Goal: Task Accomplishment & Management: Complete application form

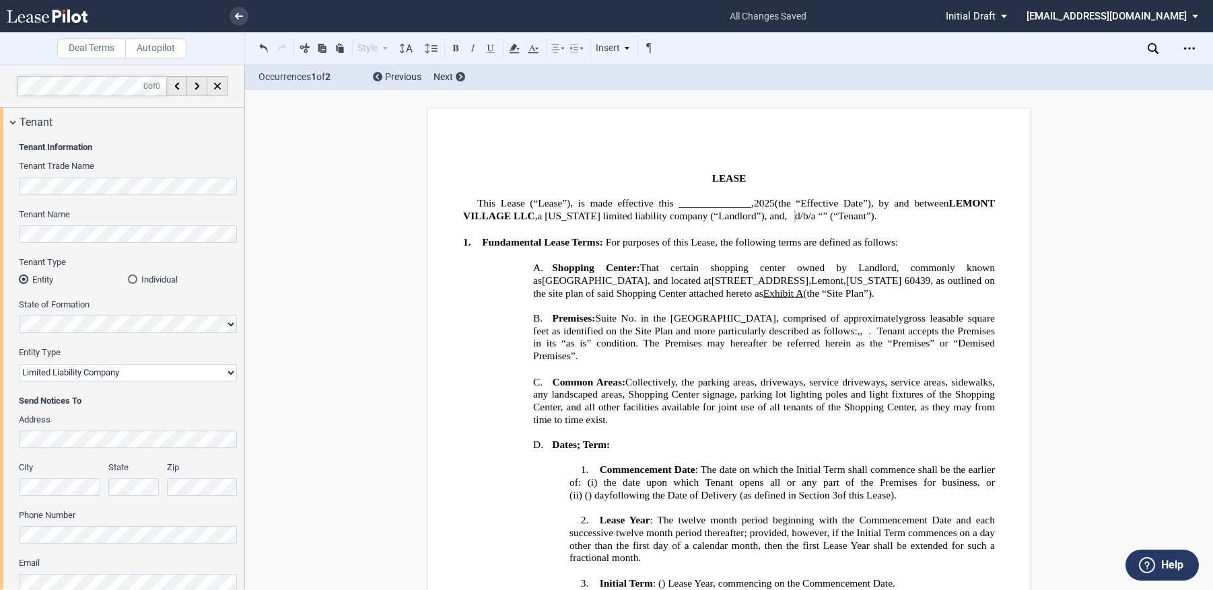
select select "limited liability company"
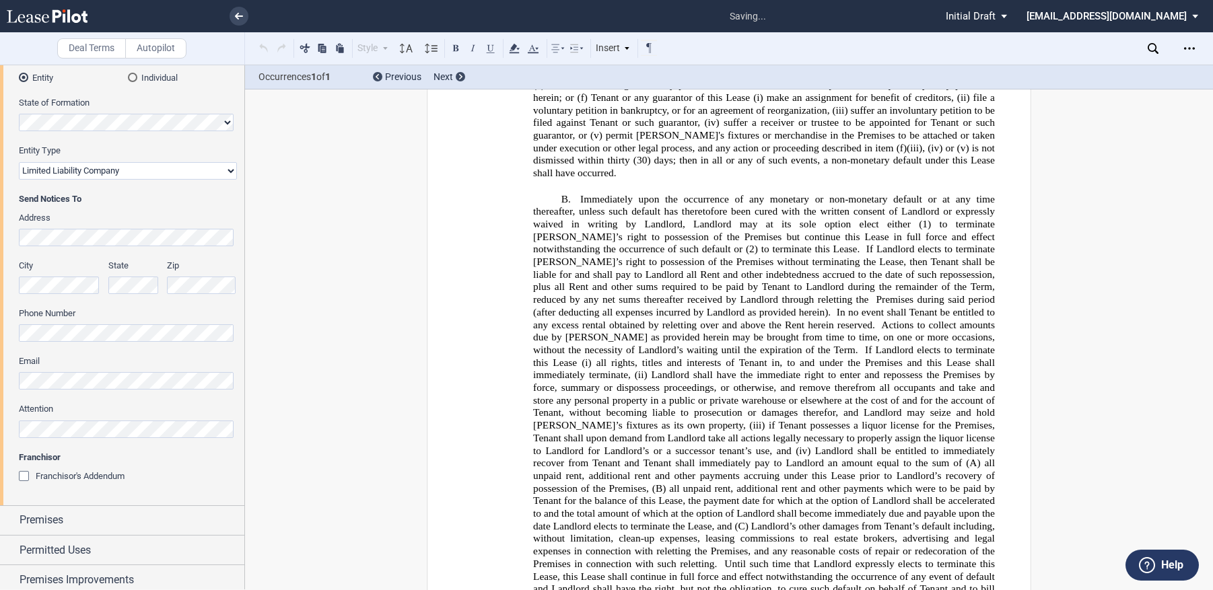
scroll to position [8966, 0]
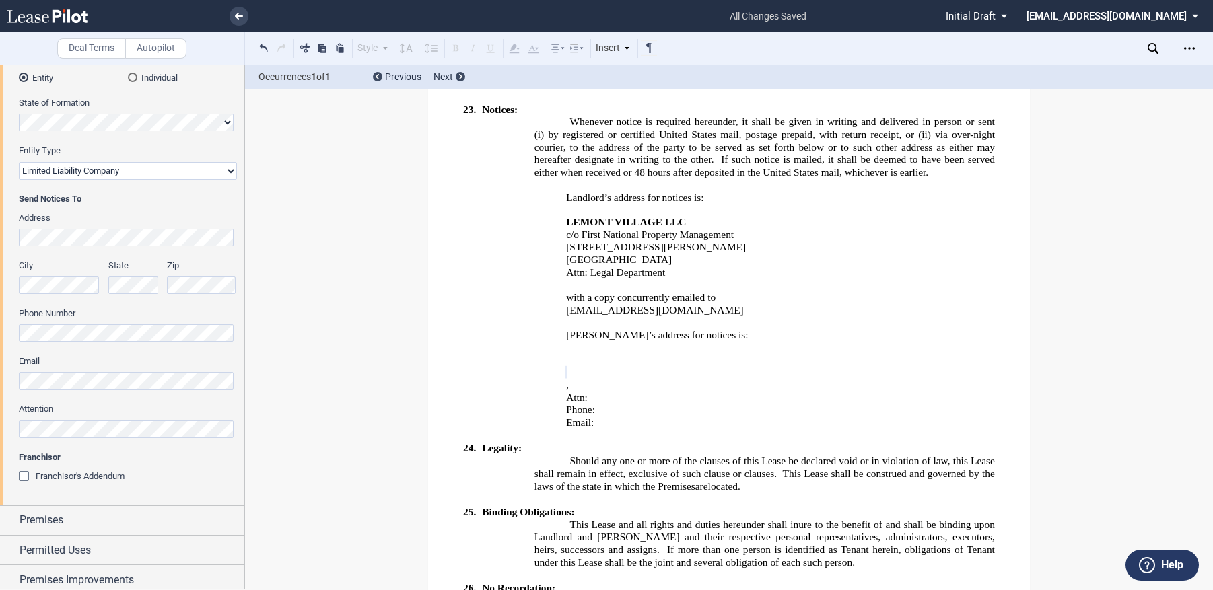
click at [43, 275] on div "City" at bounding box center [59, 277] width 81 height 34
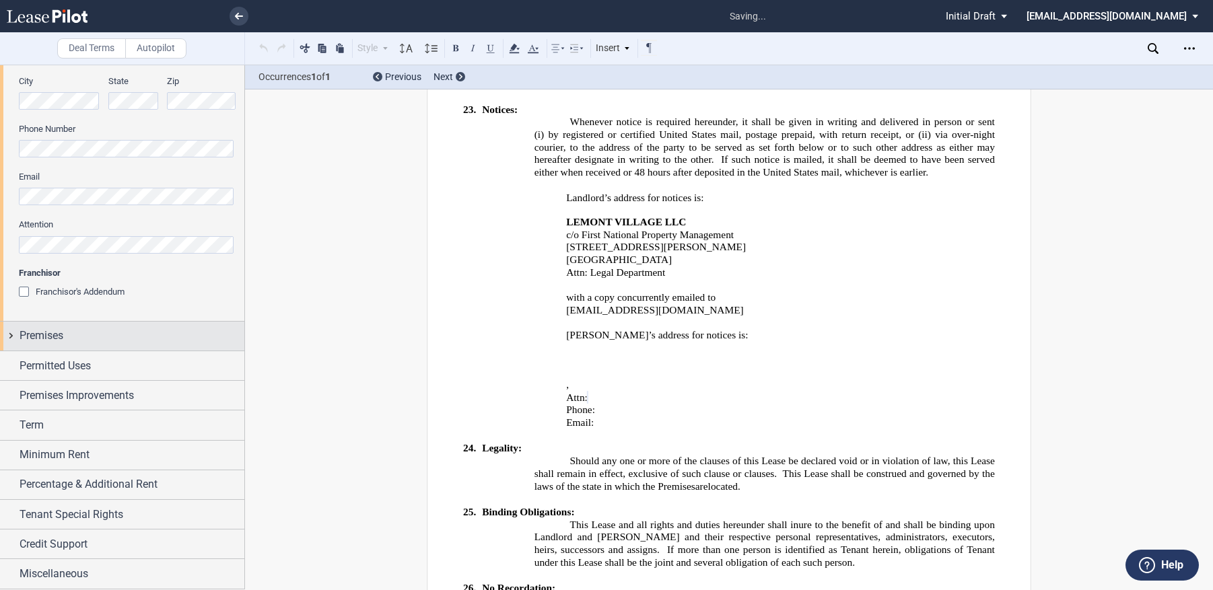
click at [32, 335] on span "Premises" at bounding box center [42, 336] width 44 height 16
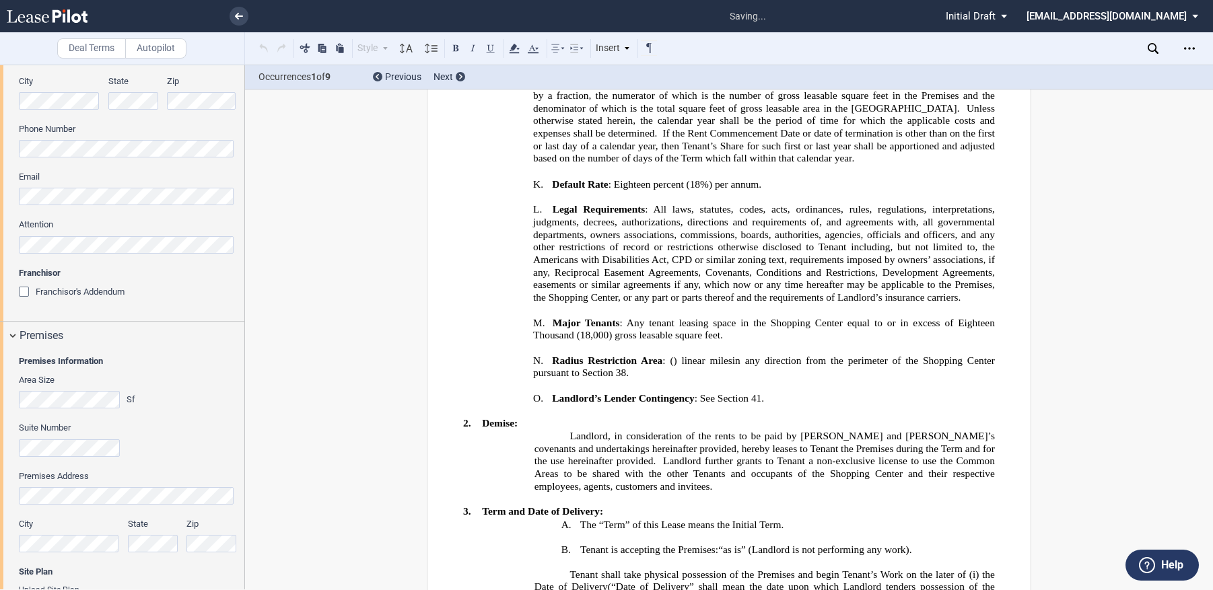
scroll to position [46, 0]
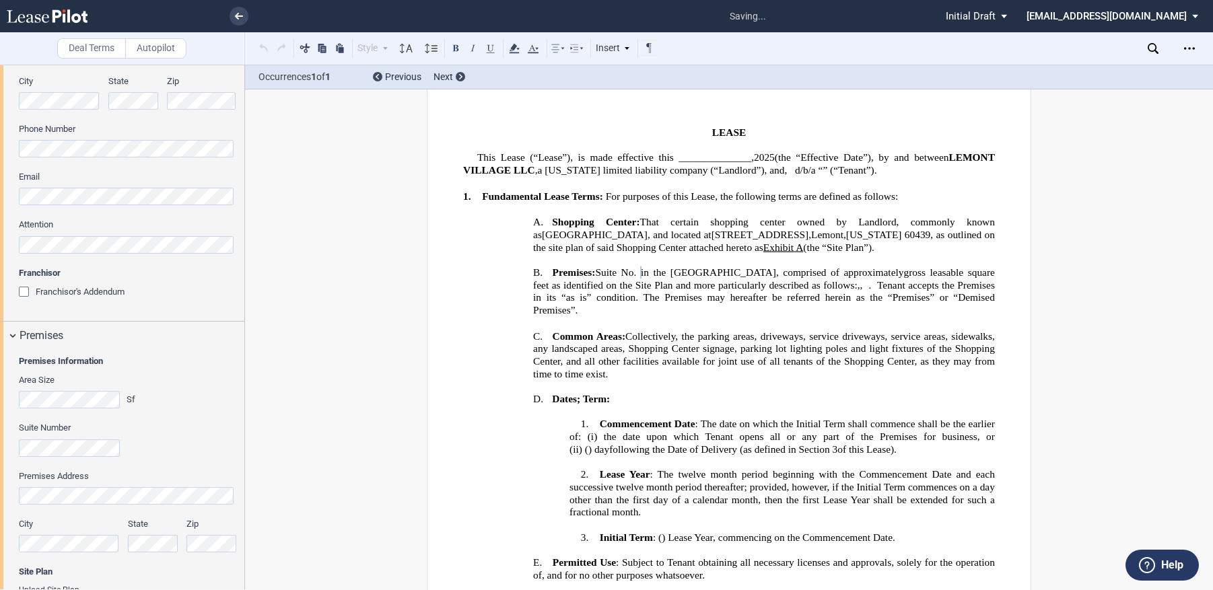
click at [0, 392] on html ".bocls-1{fill:#26354a;fill-rule:evenodd} Loading... × saving... Pending... Pend…" at bounding box center [606, 295] width 1213 height 590
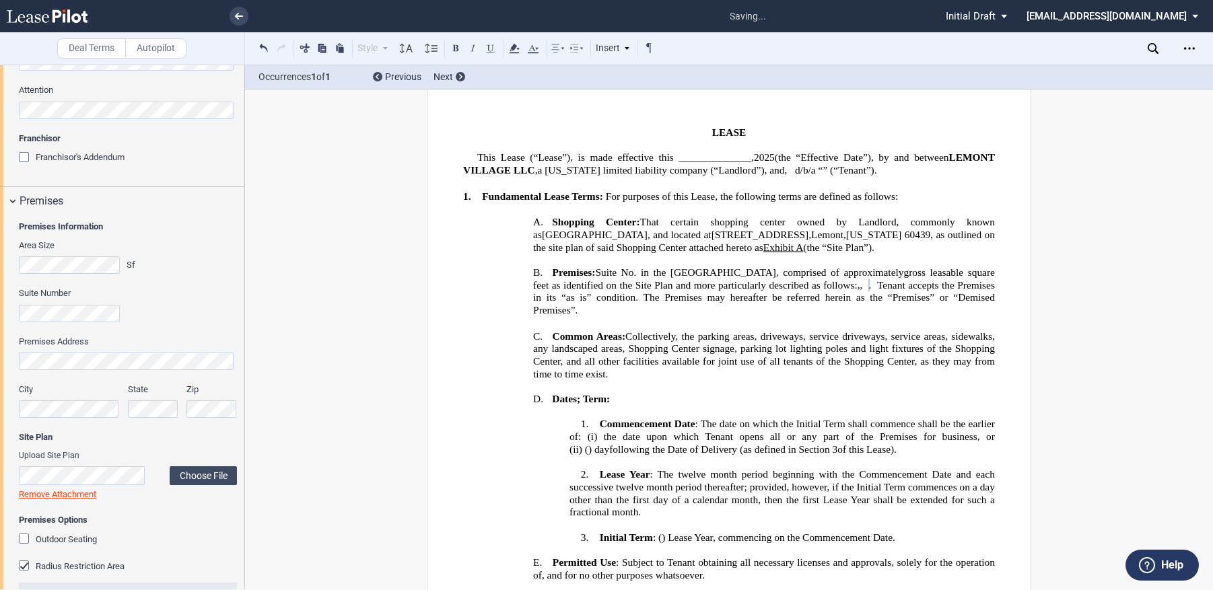
scroll to position [0, 0]
click at [164, 314] on div "Suite Number" at bounding box center [128, 304] width 218 height 34
click at [196, 472] on label "Choose File" at bounding box center [203, 475] width 67 height 19
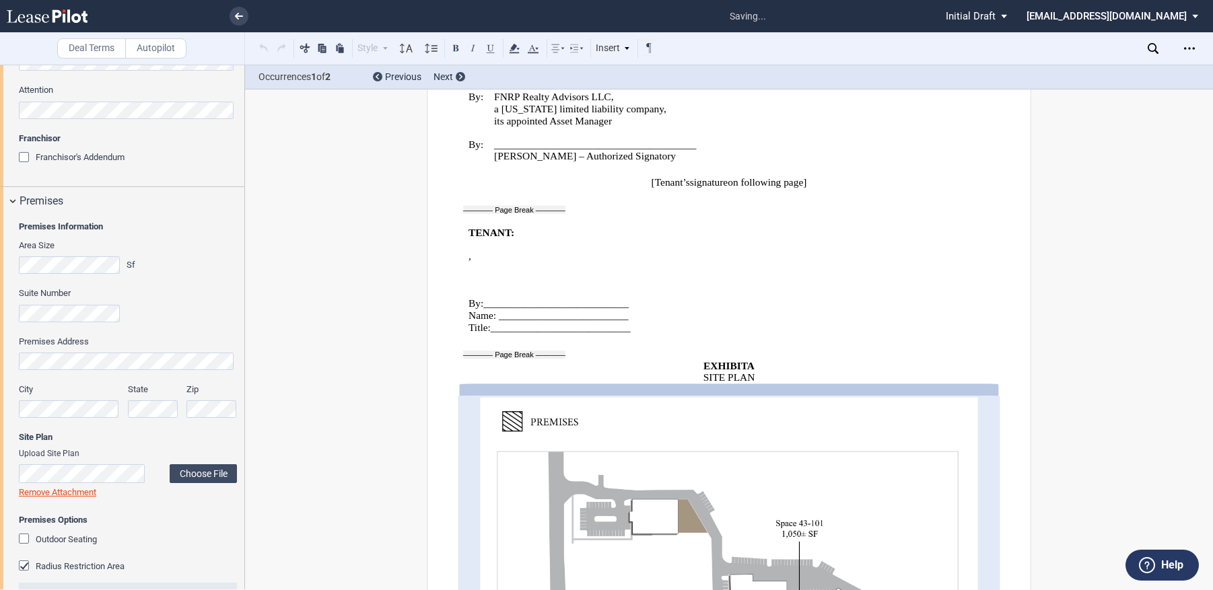
scroll to position [656, 0]
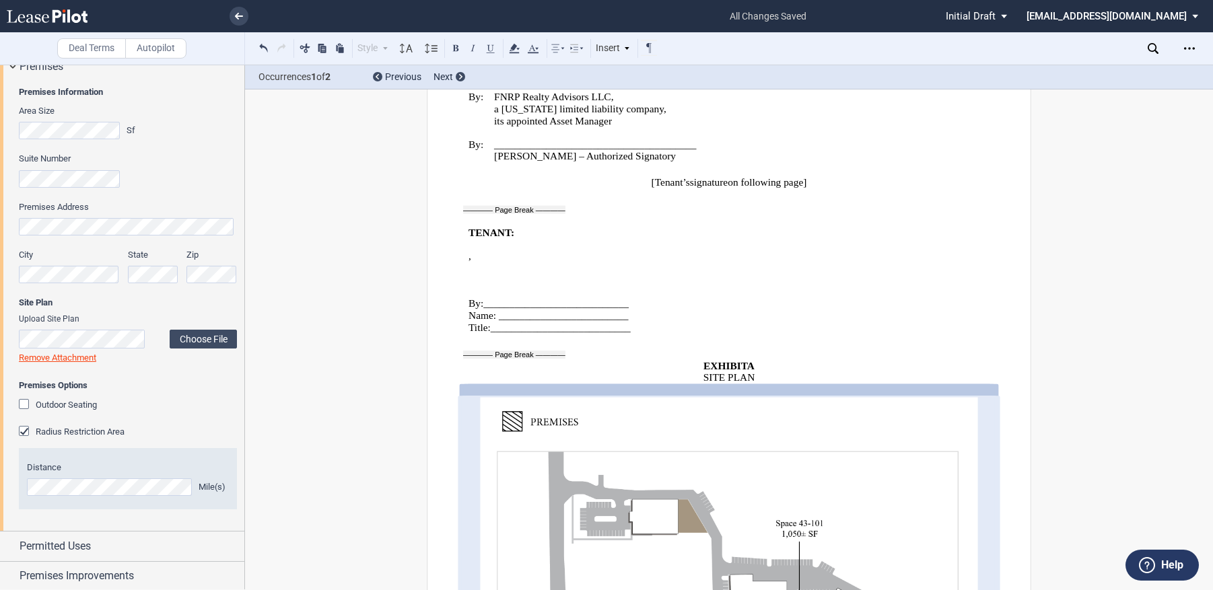
click at [3, 479] on div "Premises Information Area Size Sf Suite Number Premises Address City State Zip …" at bounding box center [122, 306] width 244 height 450
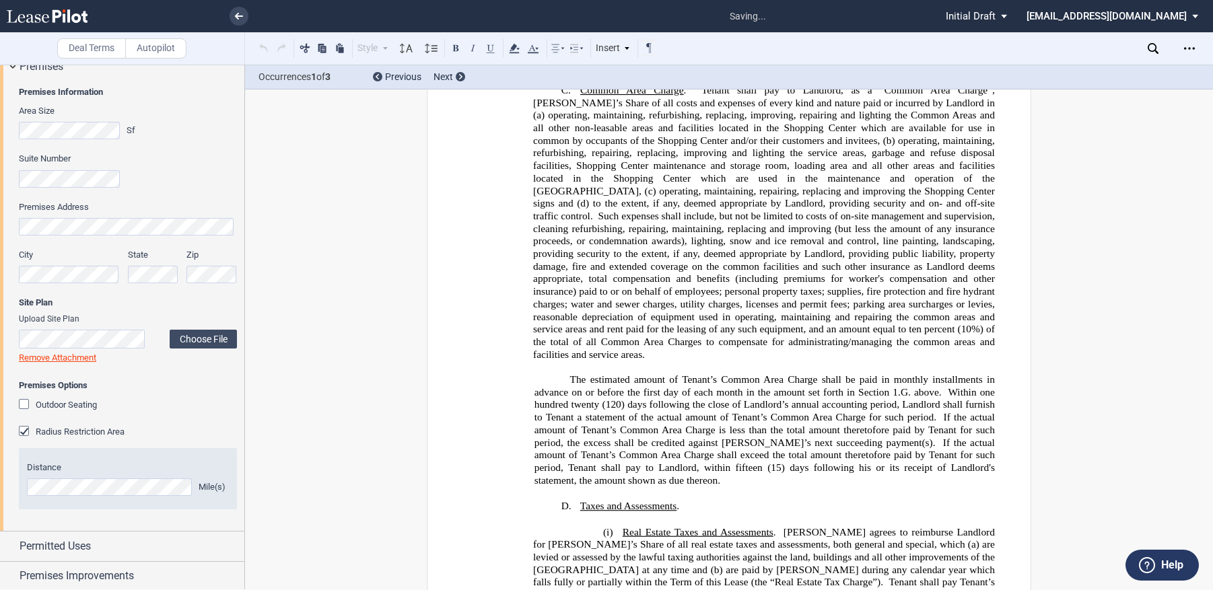
scroll to position [829, 0]
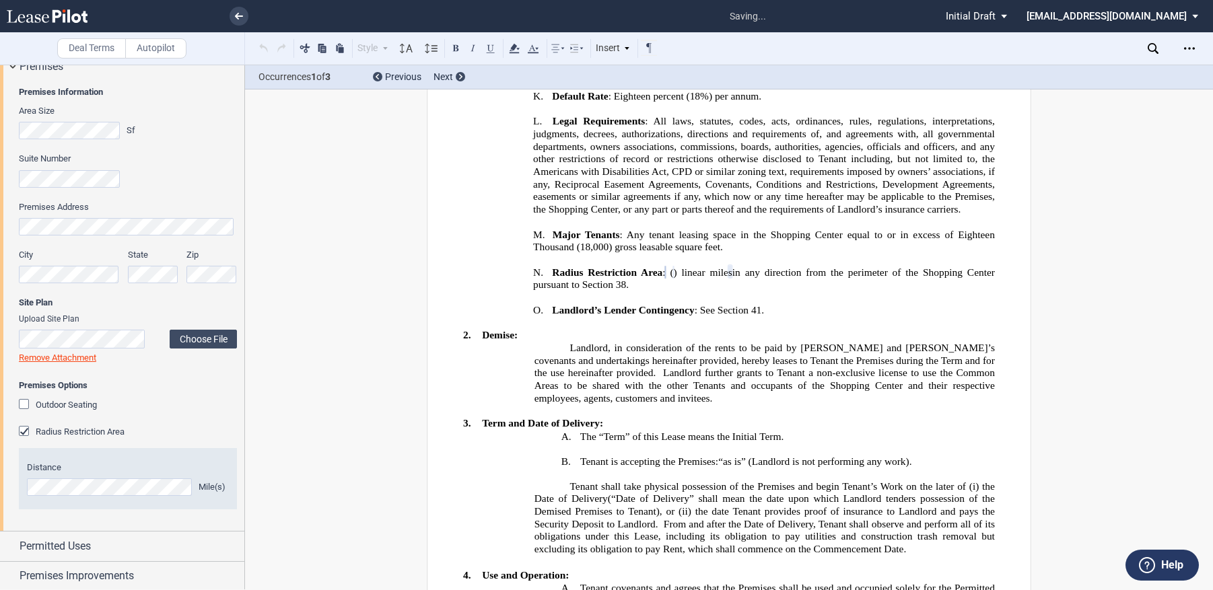
click at [192, 412] on div "Outdoor Seating" at bounding box center [128, 405] width 218 height 13
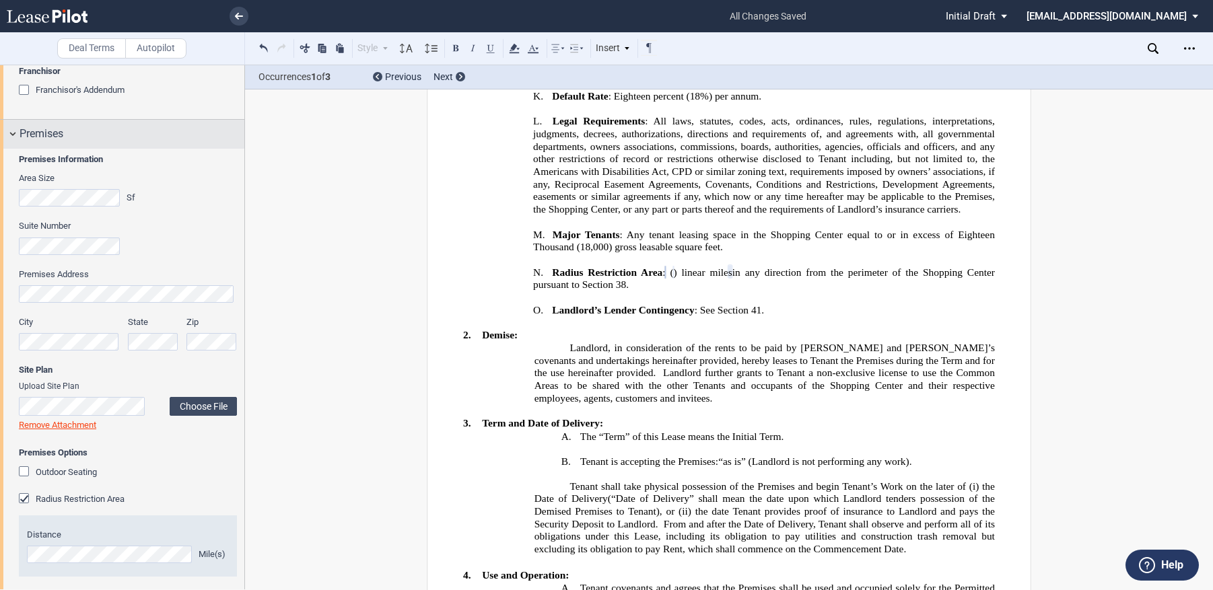
click at [15, 125] on div "Premises" at bounding box center [122, 134] width 244 height 29
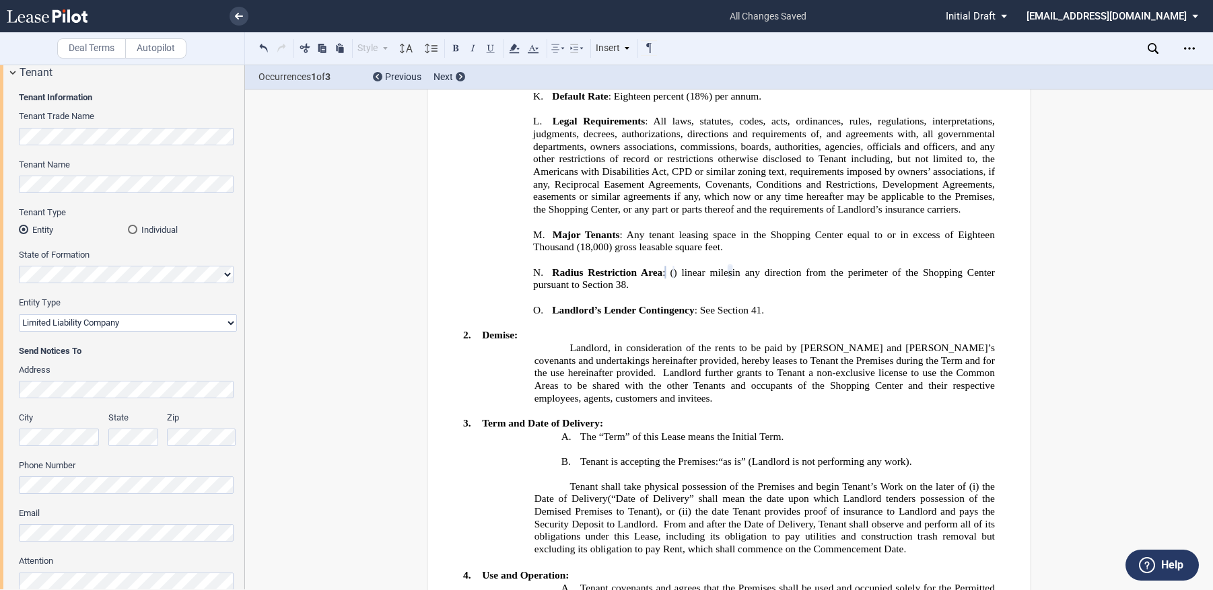
scroll to position [0, 0]
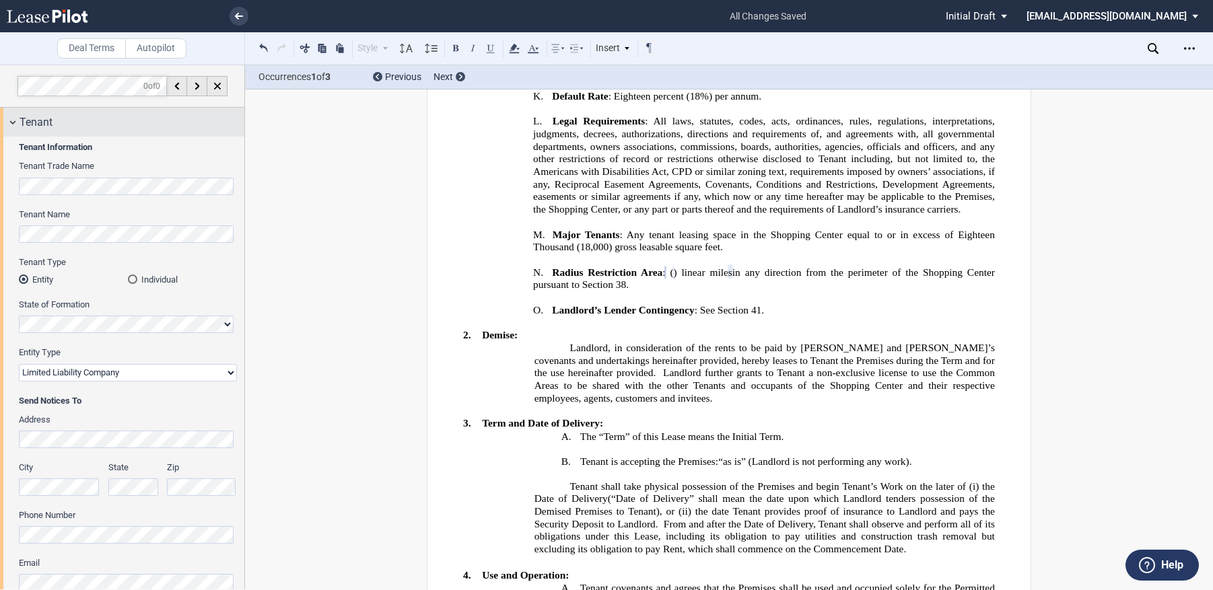
click at [9, 124] on div "Tenant" at bounding box center [122, 122] width 244 height 29
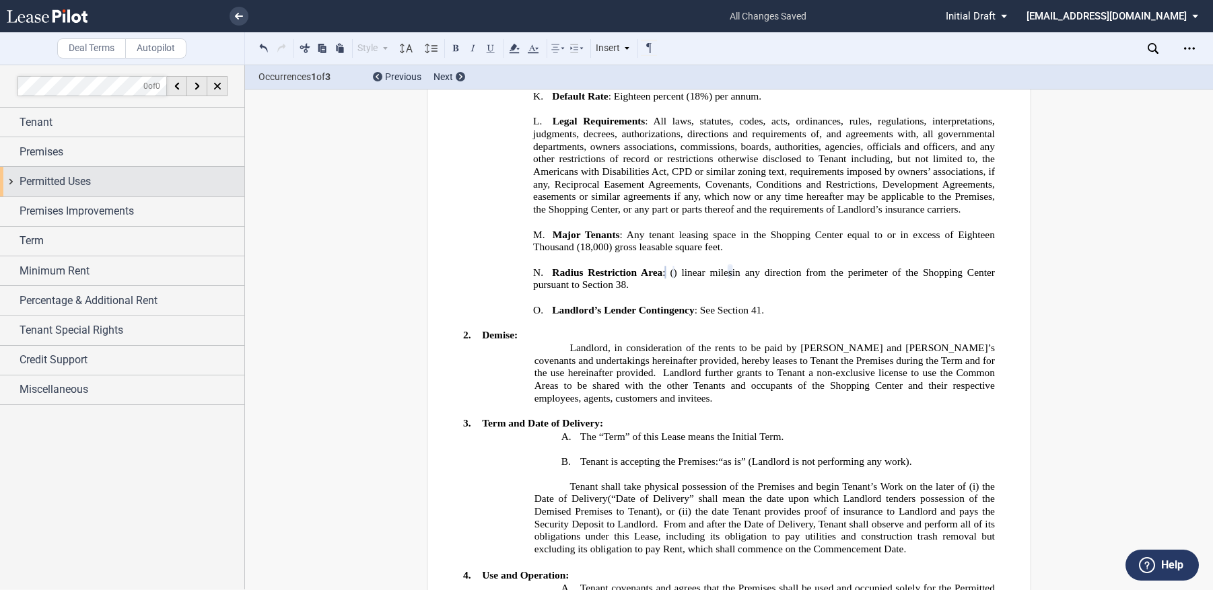
click at [36, 184] on span "Permitted Uses" at bounding box center [55, 182] width 71 height 16
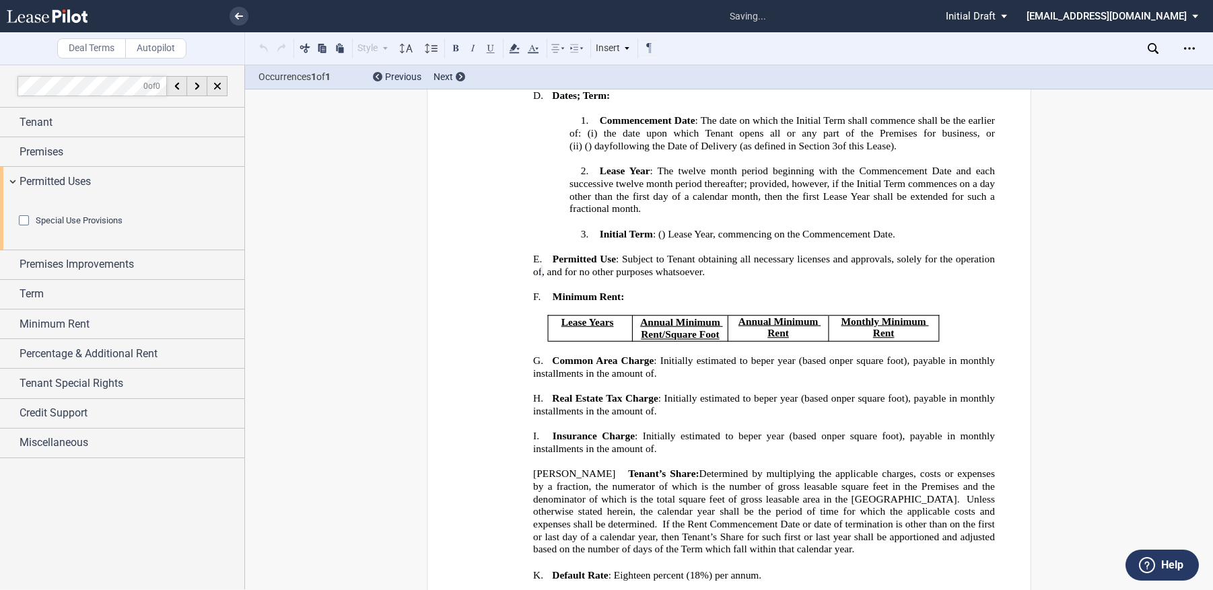
scroll to position [349, 0]
click at [173, 242] on editor-control "Special Use Provisions" at bounding box center [128, 228] width 218 height 27
click at [9, 182] on div "Permitted Uses" at bounding box center [122, 181] width 244 height 29
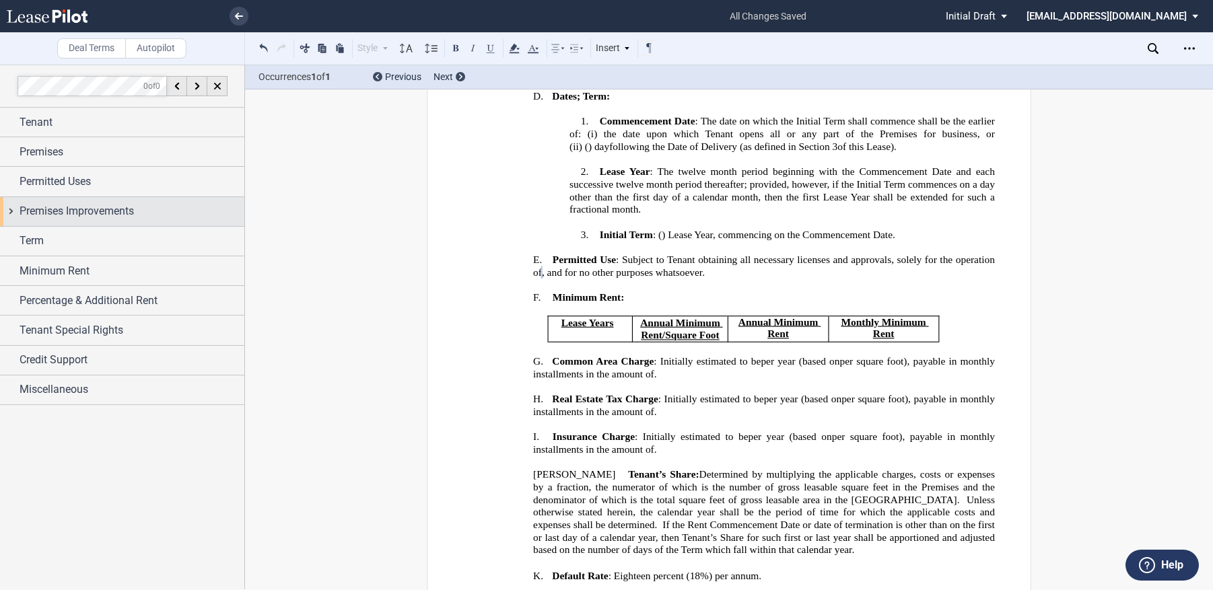
click at [14, 203] on div "Premises Improvements" at bounding box center [122, 211] width 244 height 29
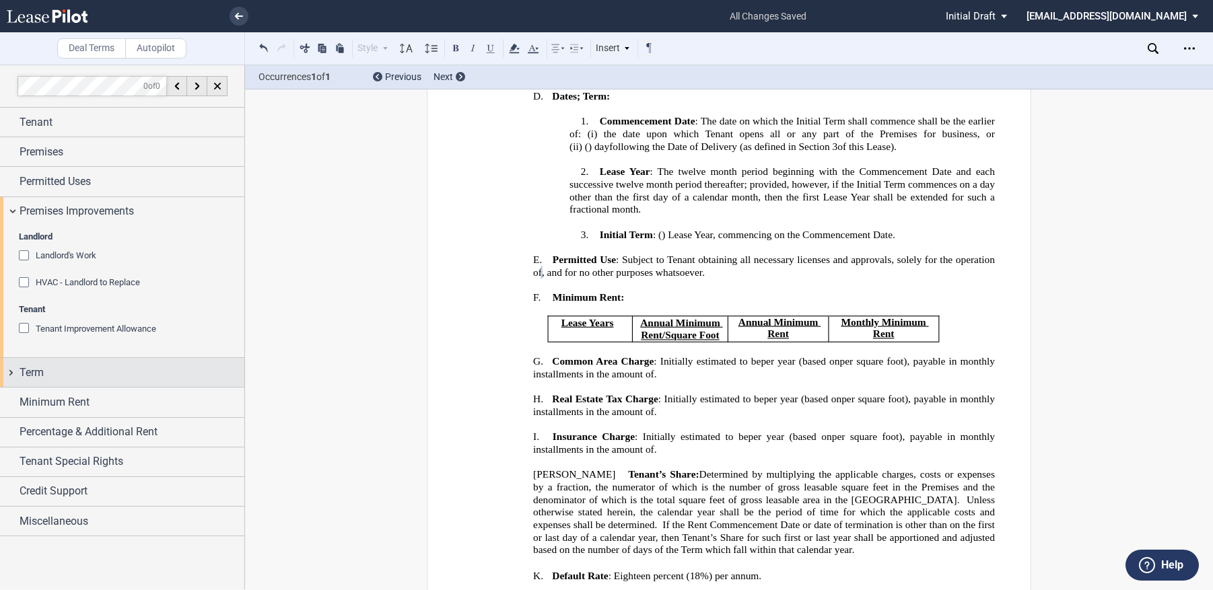
click at [27, 376] on span "Term" at bounding box center [32, 373] width 24 height 16
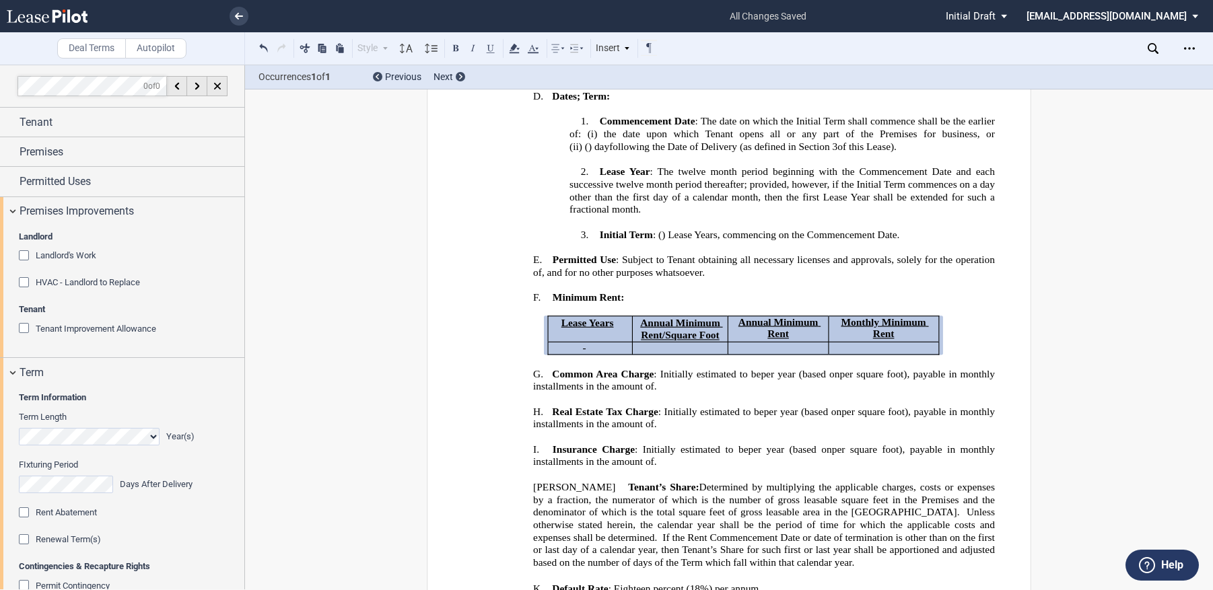
click at [216, 495] on div "FIxturing Period Days After Delivery" at bounding box center [128, 483] width 218 height 48
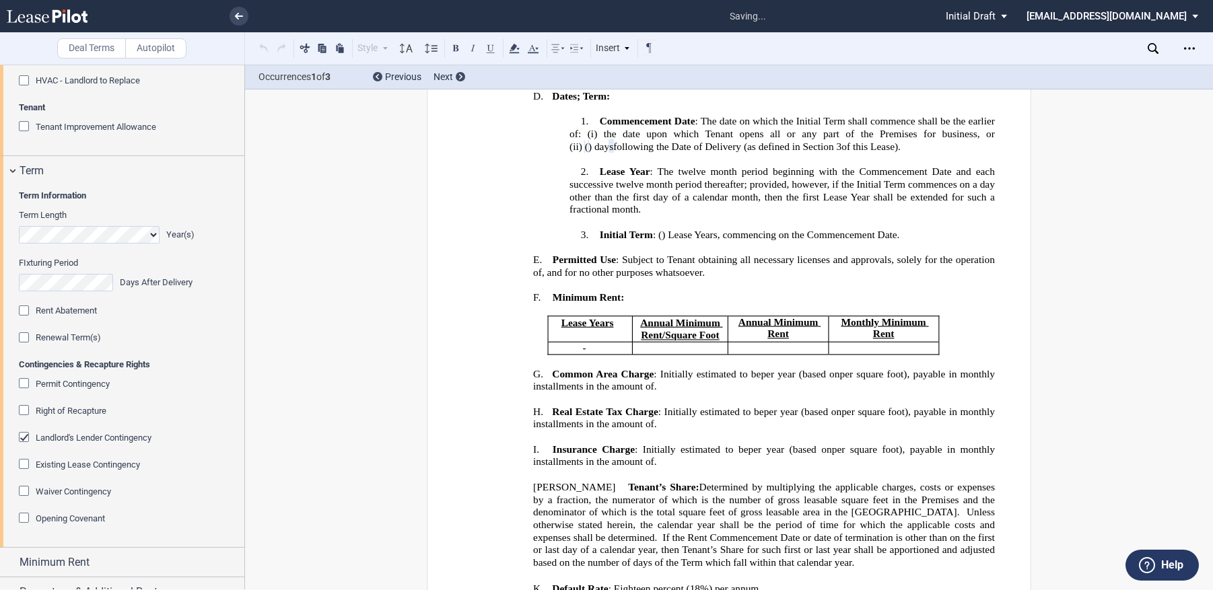
scroll to position [309, 0]
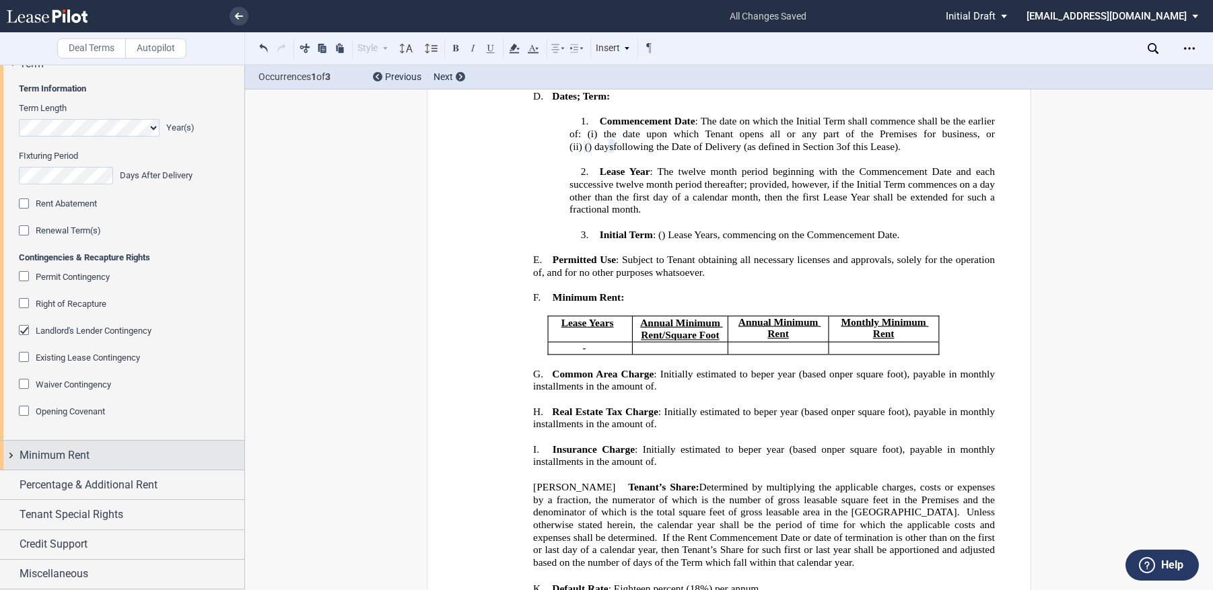
click at [76, 454] on span "Minimum Rent" at bounding box center [55, 456] width 70 height 16
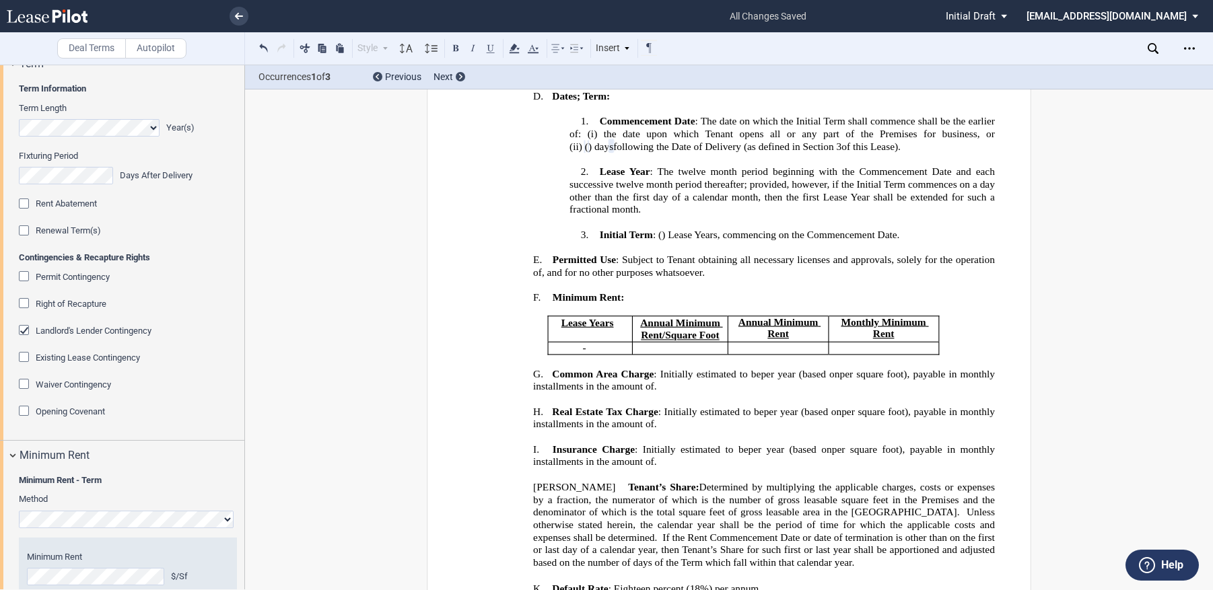
scroll to position [107, 0]
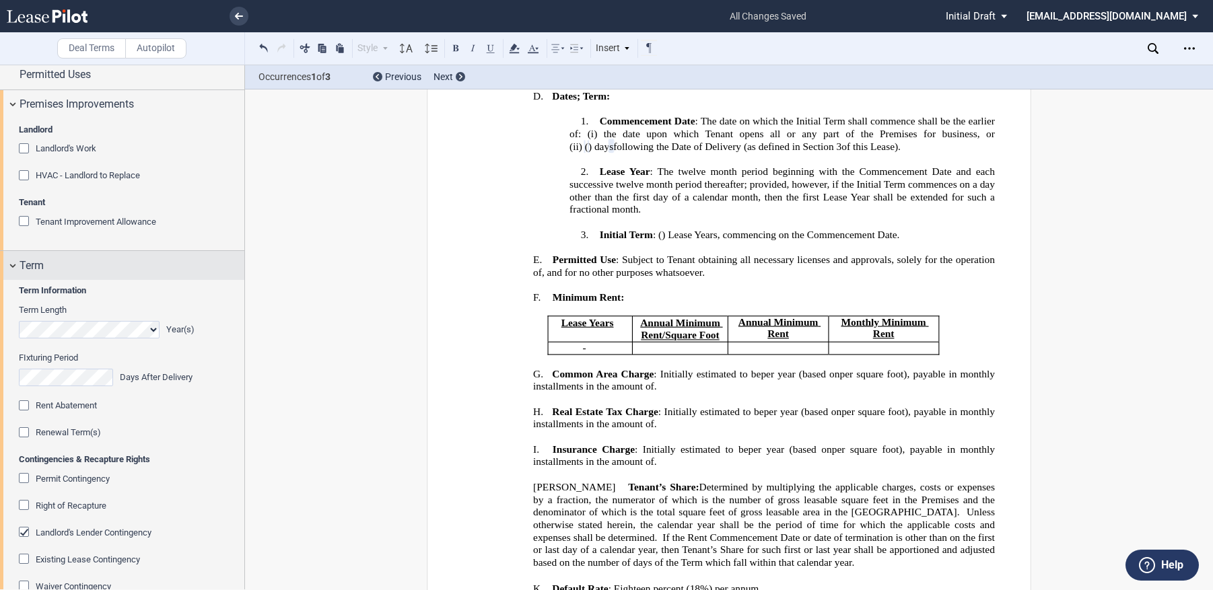
click at [1, 261] on div "Term" at bounding box center [122, 265] width 244 height 29
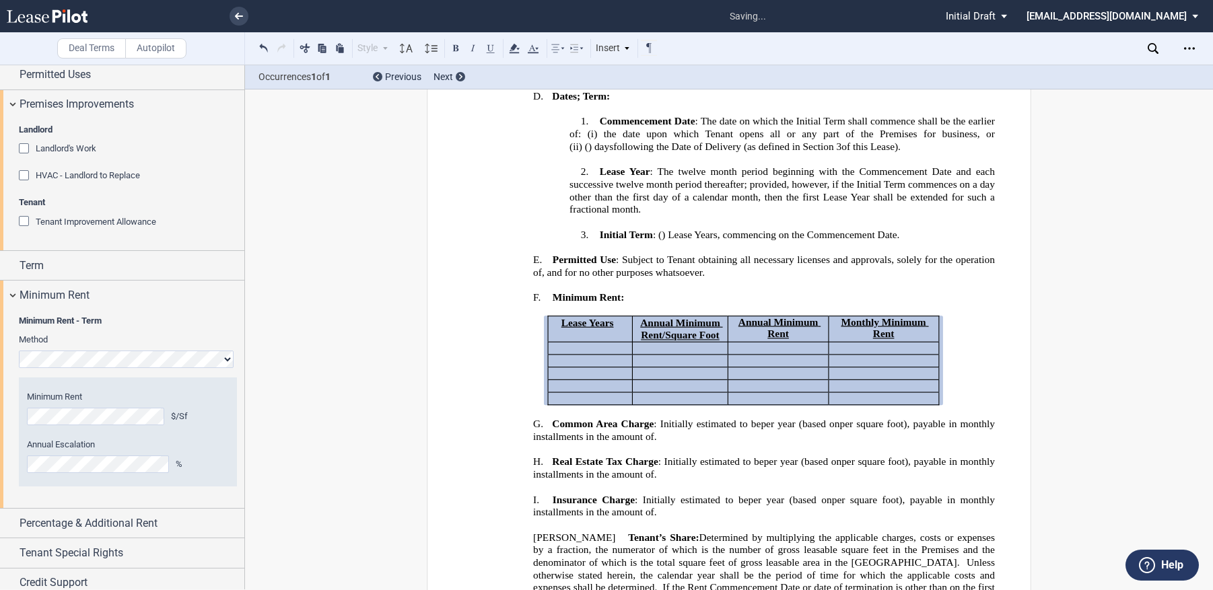
click at [231, 424] on div "Year 1 $/Sf Year 2 $/Sf Year 3 $/Sf Year 4 $/Sf Year 5 $/Sf Minimum Rent $/Sf A…" at bounding box center [128, 432] width 218 height 109
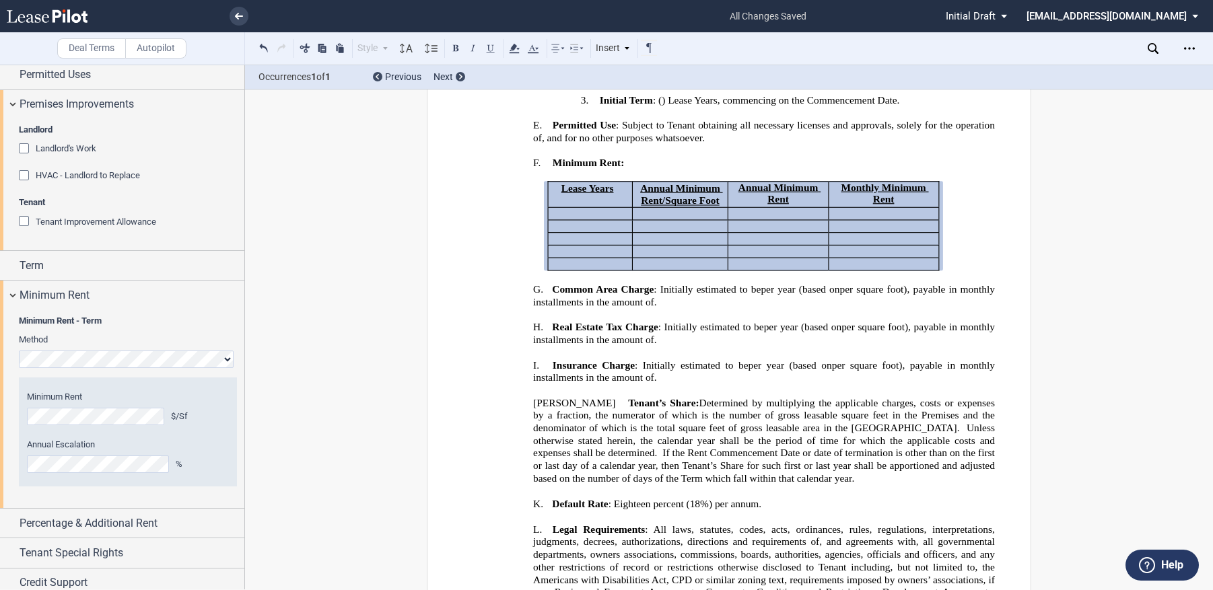
scroll to position [551, 0]
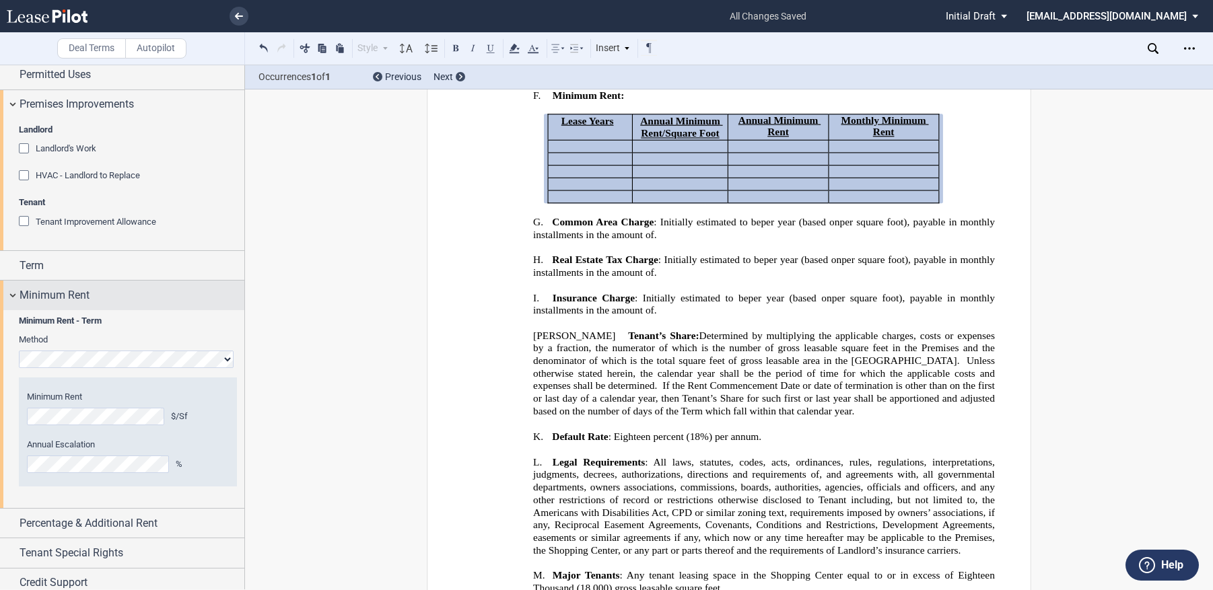
click at [14, 299] on div "Minimum Rent" at bounding box center [122, 295] width 244 height 29
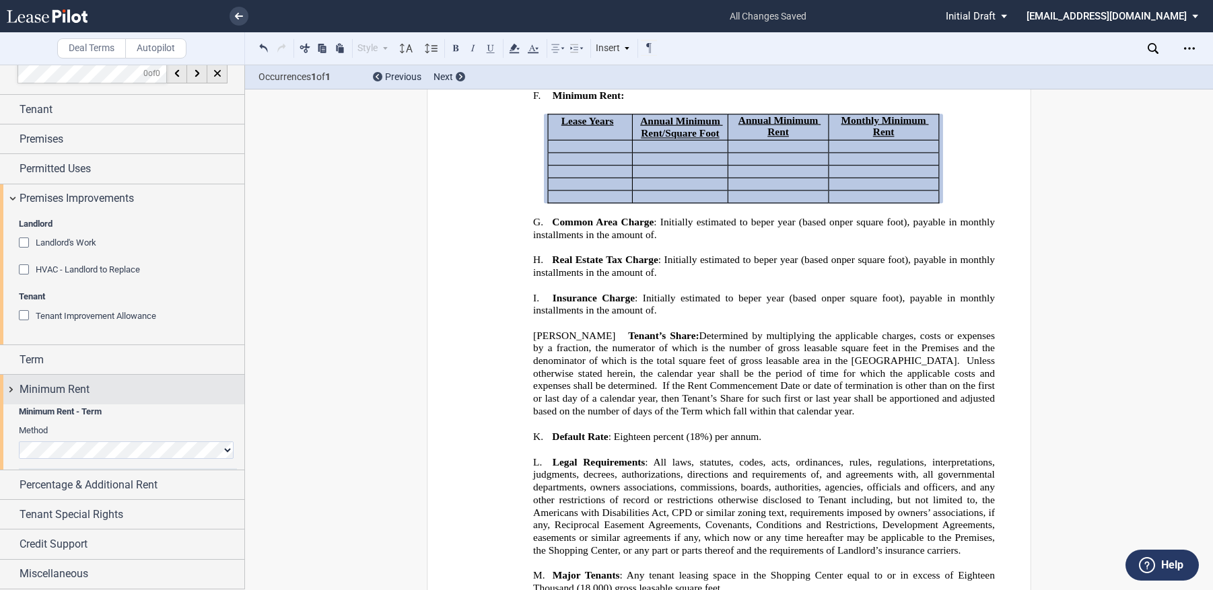
scroll to position [0, 0]
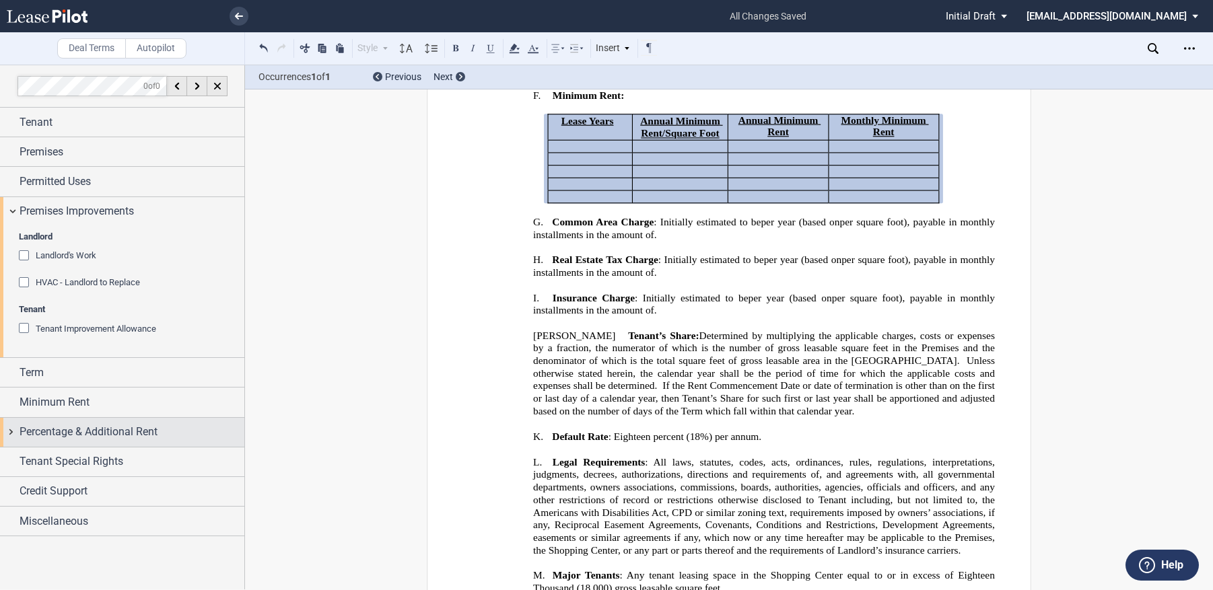
click at [73, 431] on span "Percentage & Additional Rent" at bounding box center [89, 432] width 138 height 16
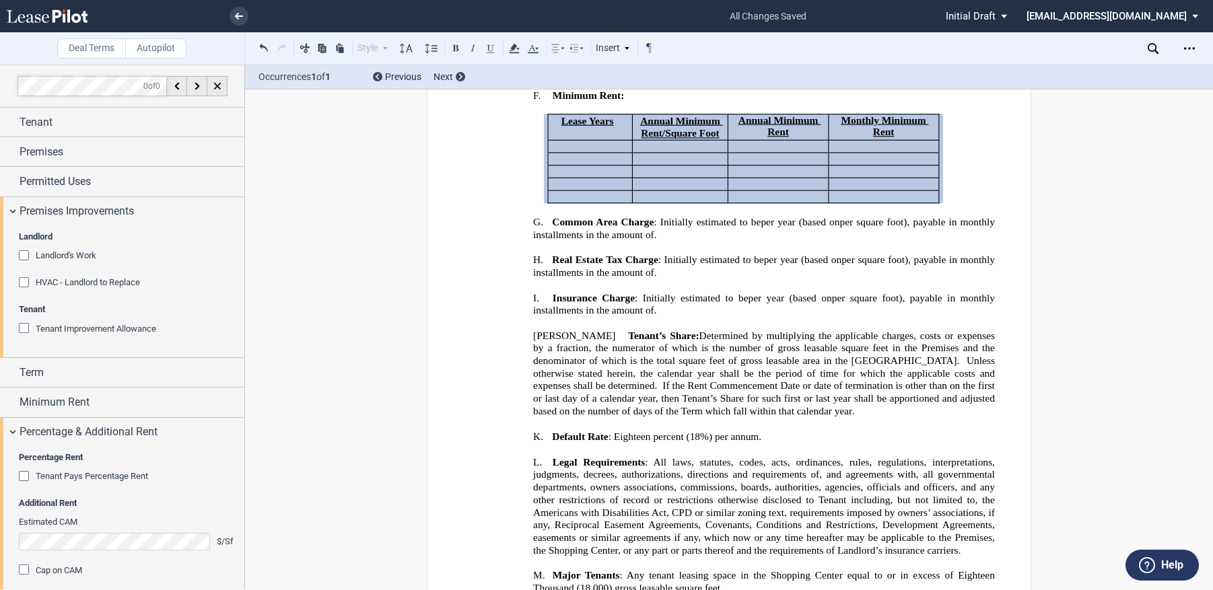
scroll to position [195, 0]
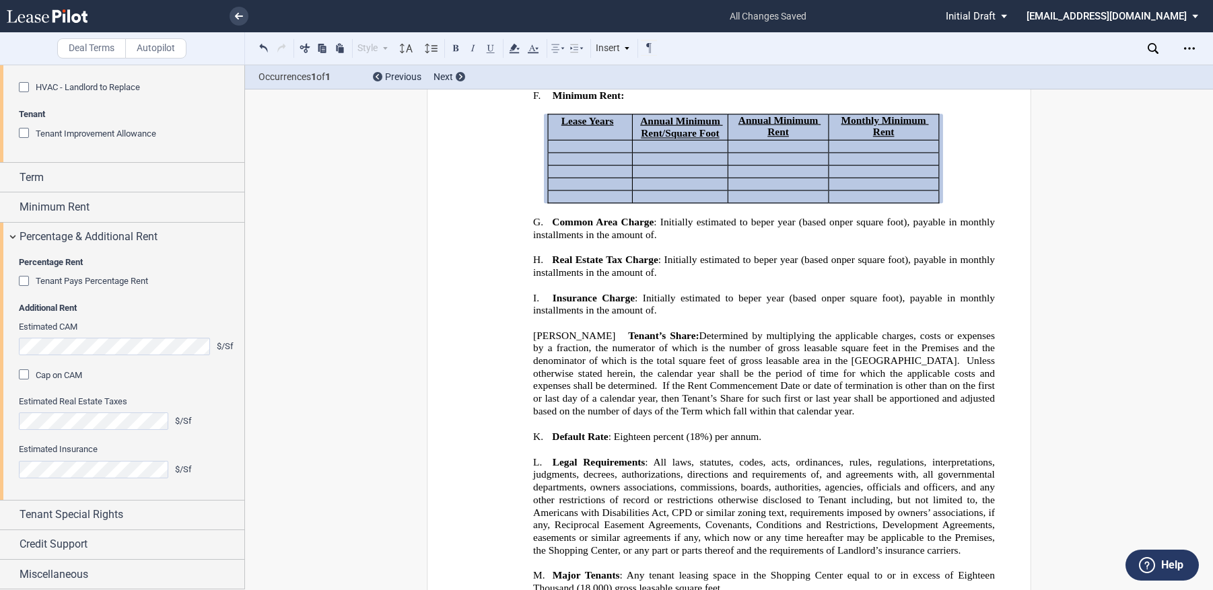
click at [24, 283] on div "Tenant Pays Percentage Rent" at bounding box center [25, 282] width 13 height 13
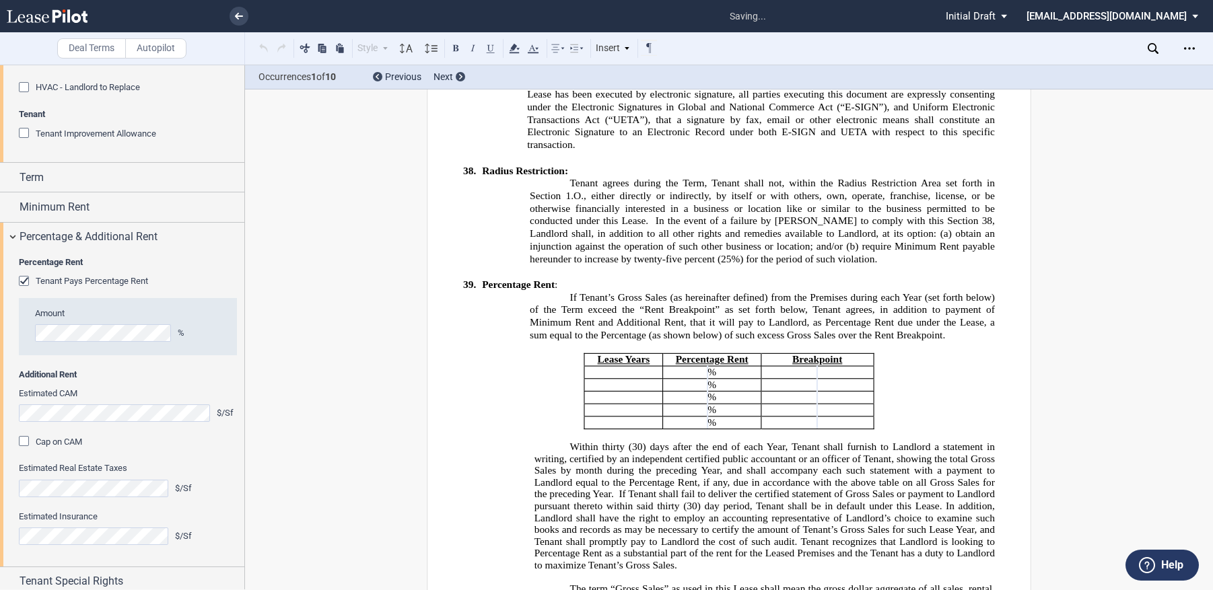
scroll to position [11734, 0]
click at [221, 269] on div "Percentage Rent Tenant Pays Percentage Rent Amount %" at bounding box center [128, 312] width 218 height 112
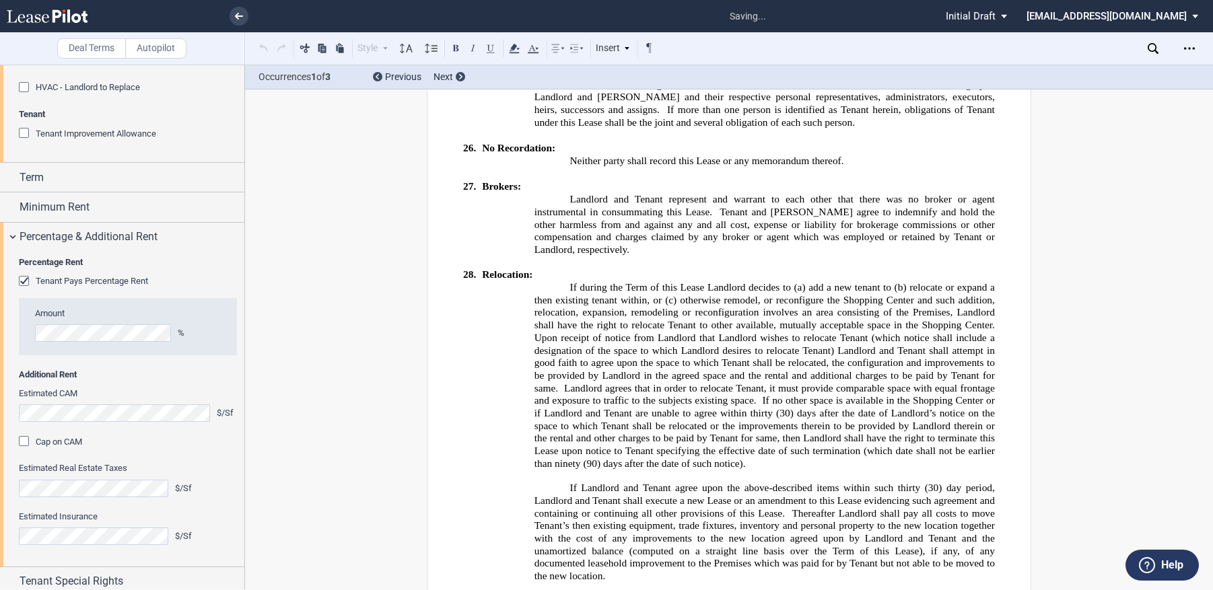
scroll to position [526, 0]
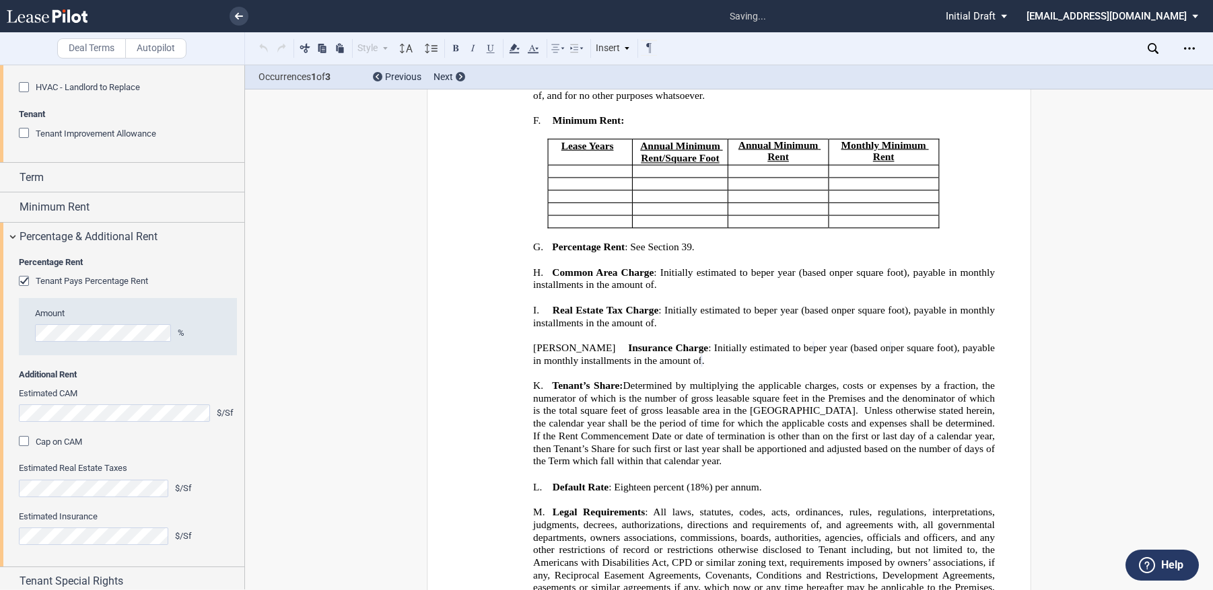
click at [235, 510] on div "Percentage Rent Tenant Pays Percentage Rent Amount % Additional Rent Estimated …" at bounding box center [122, 409] width 244 height 315
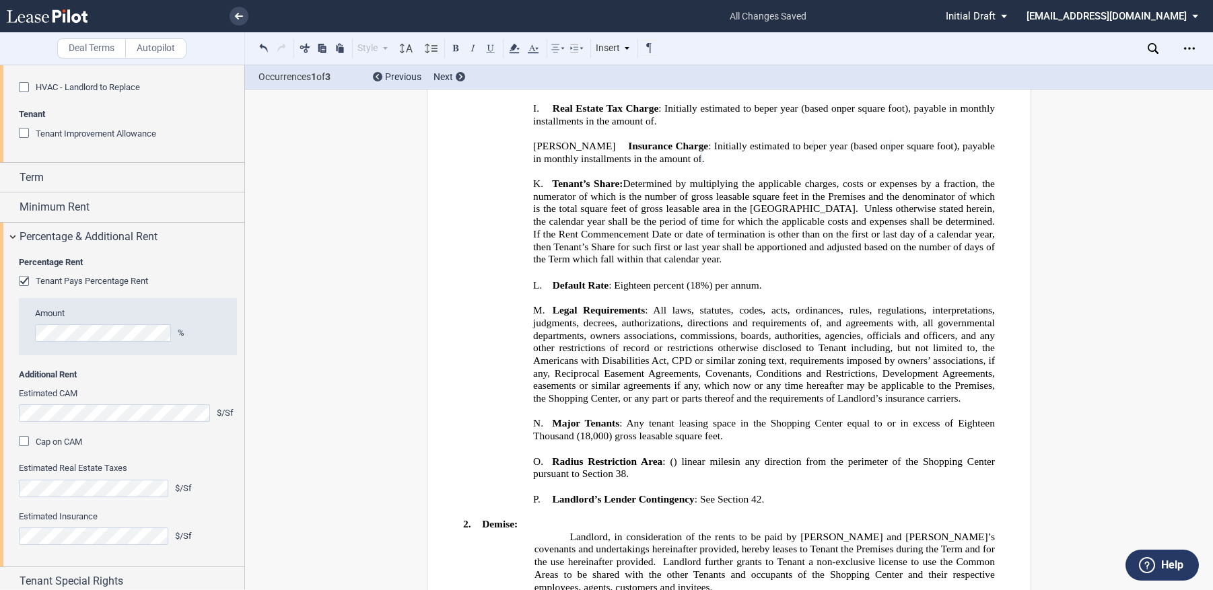
scroll to position [262, 0]
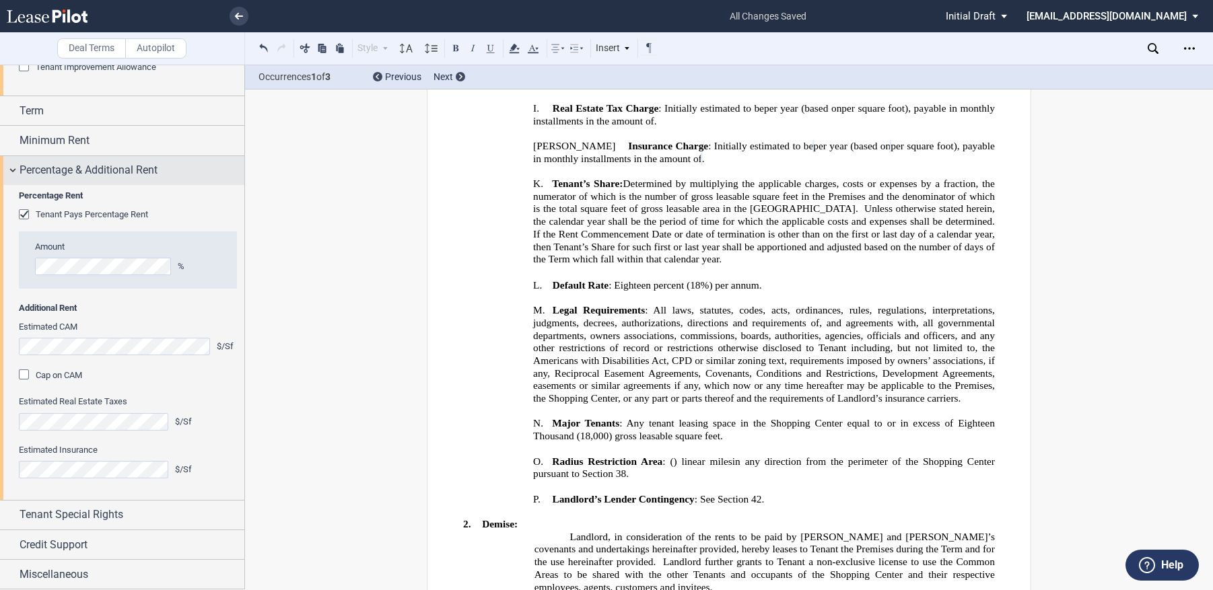
click at [8, 169] on div "Percentage & Additional Rent" at bounding box center [122, 170] width 244 height 29
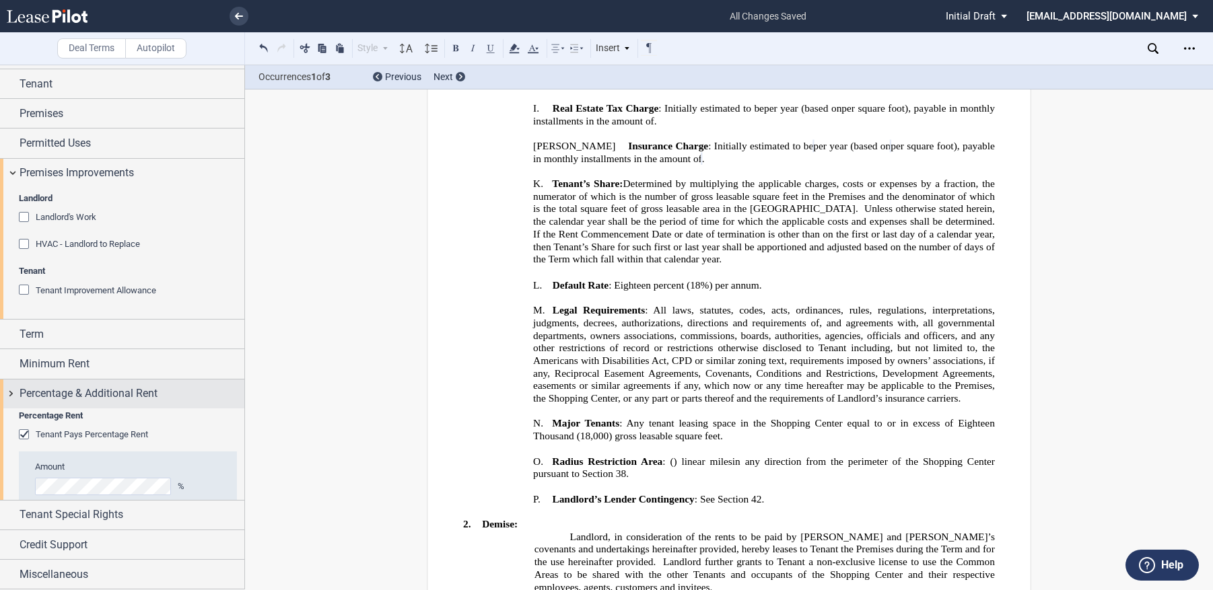
scroll to position [0, 0]
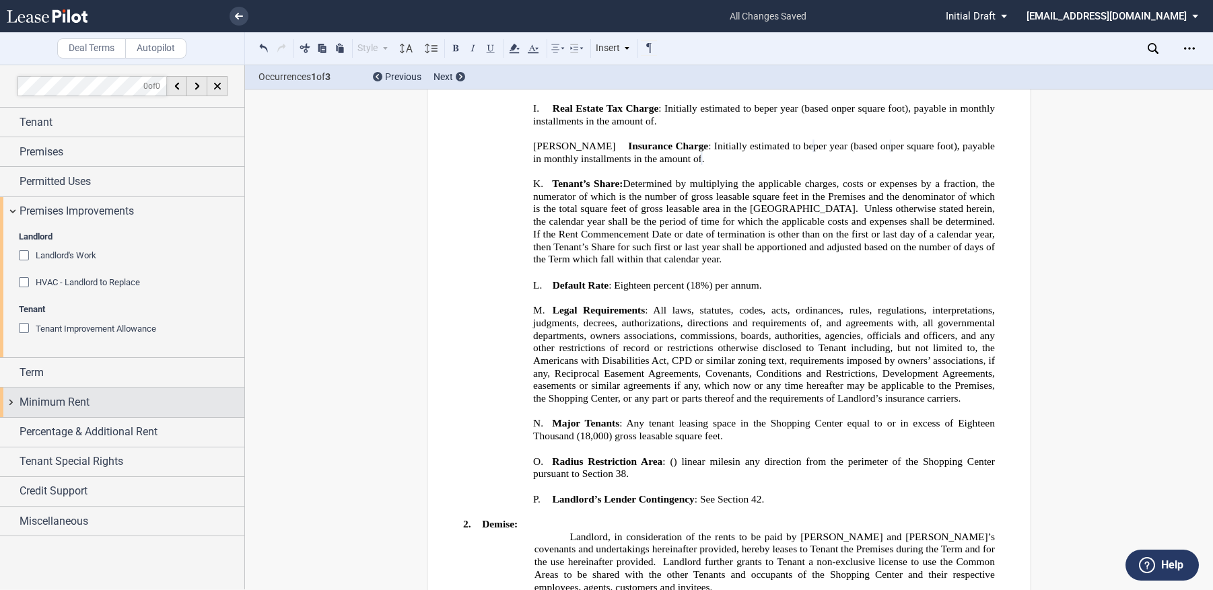
click at [65, 407] on span "Minimum Rent" at bounding box center [55, 402] width 70 height 16
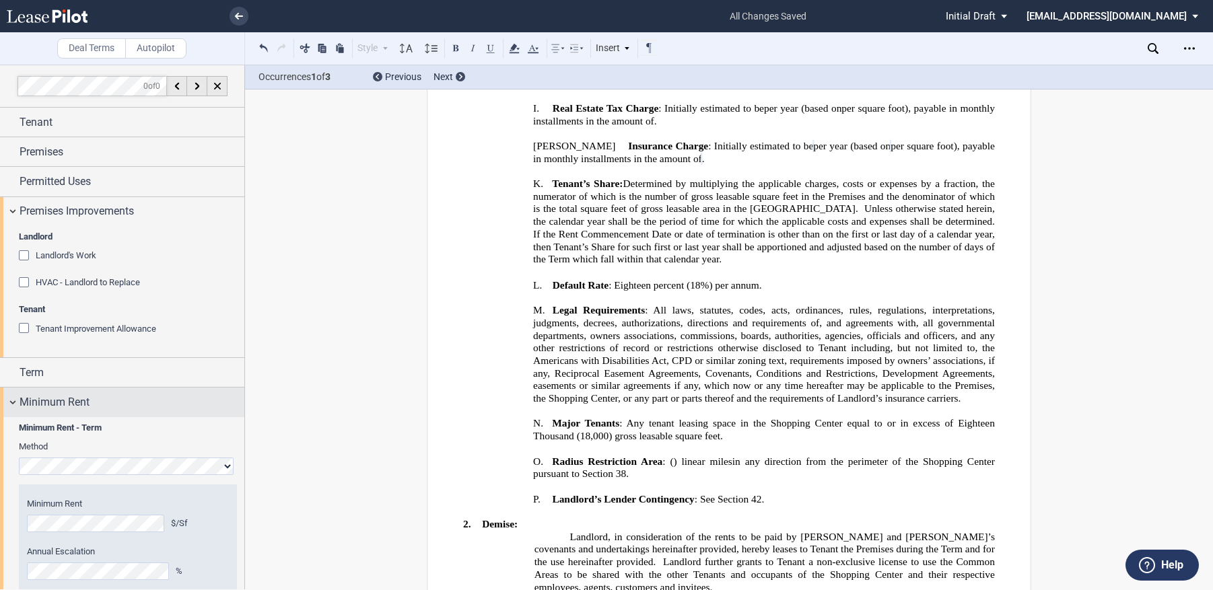
click at [13, 400] on div "Minimum Rent" at bounding box center [122, 402] width 244 height 29
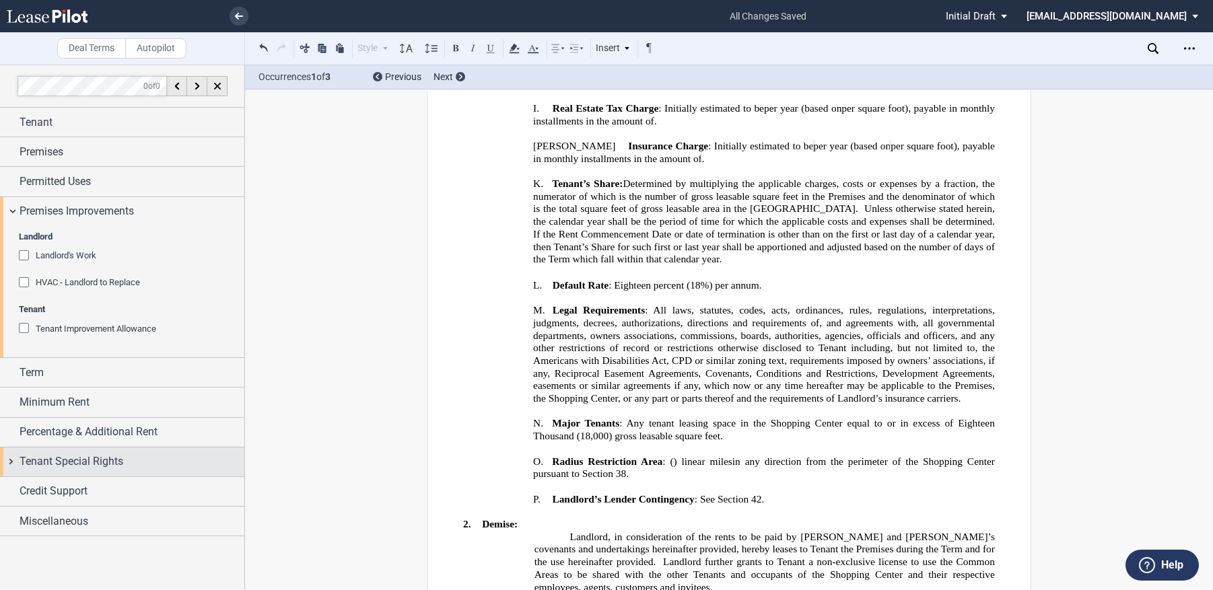
click at [75, 460] on span "Tenant Special Rights" at bounding box center [72, 462] width 104 height 16
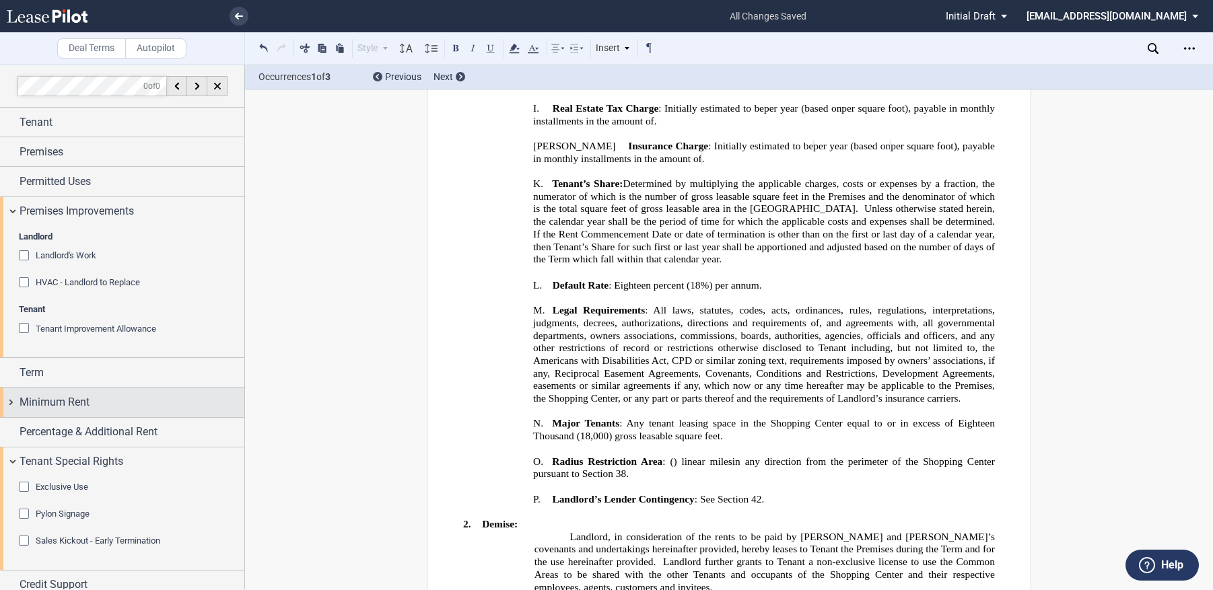
click at [42, 396] on span "Minimum Rent" at bounding box center [55, 402] width 70 height 16
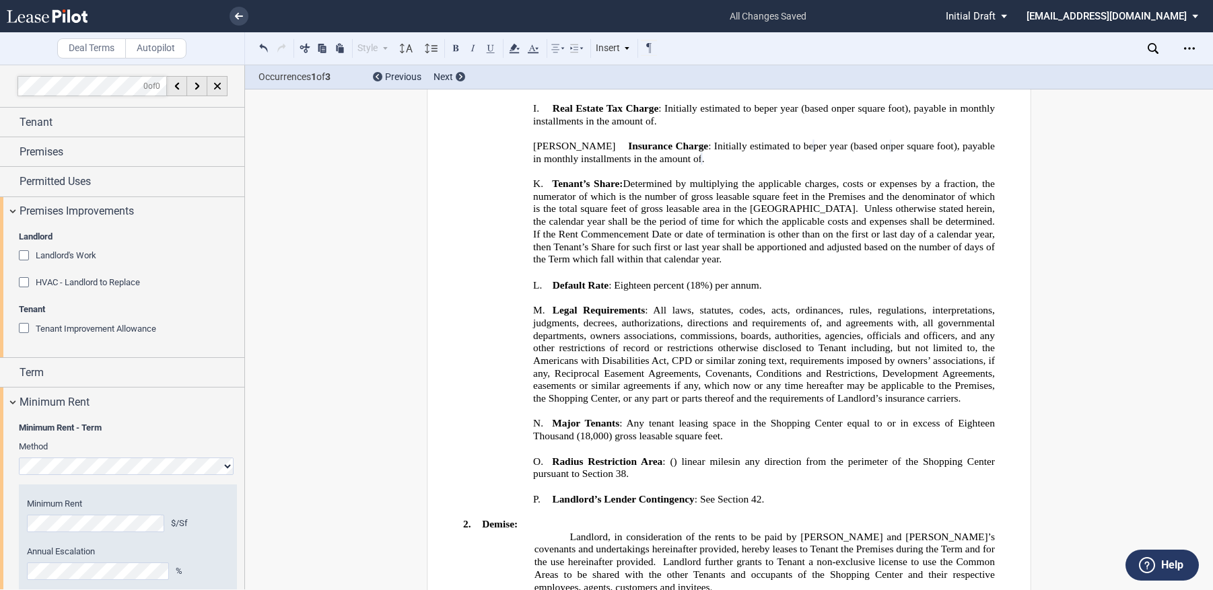
scroll to position [239, 0]
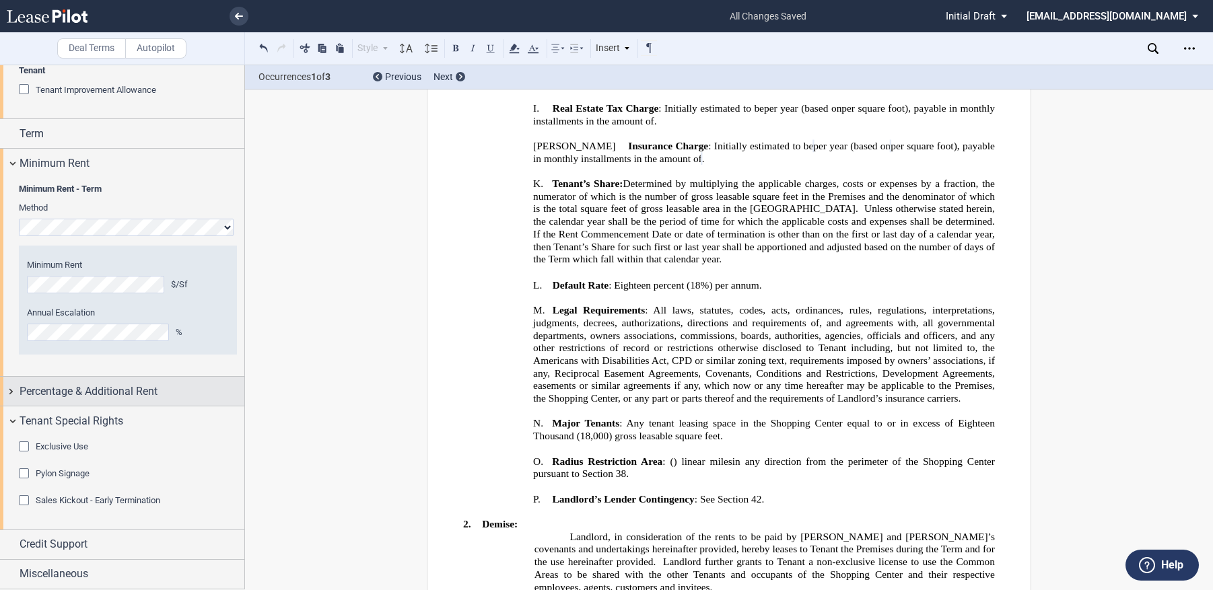
click at [49, 396] on span "Percentage & Additional Rent" at bounding box center [89, 392] width 138 height 16
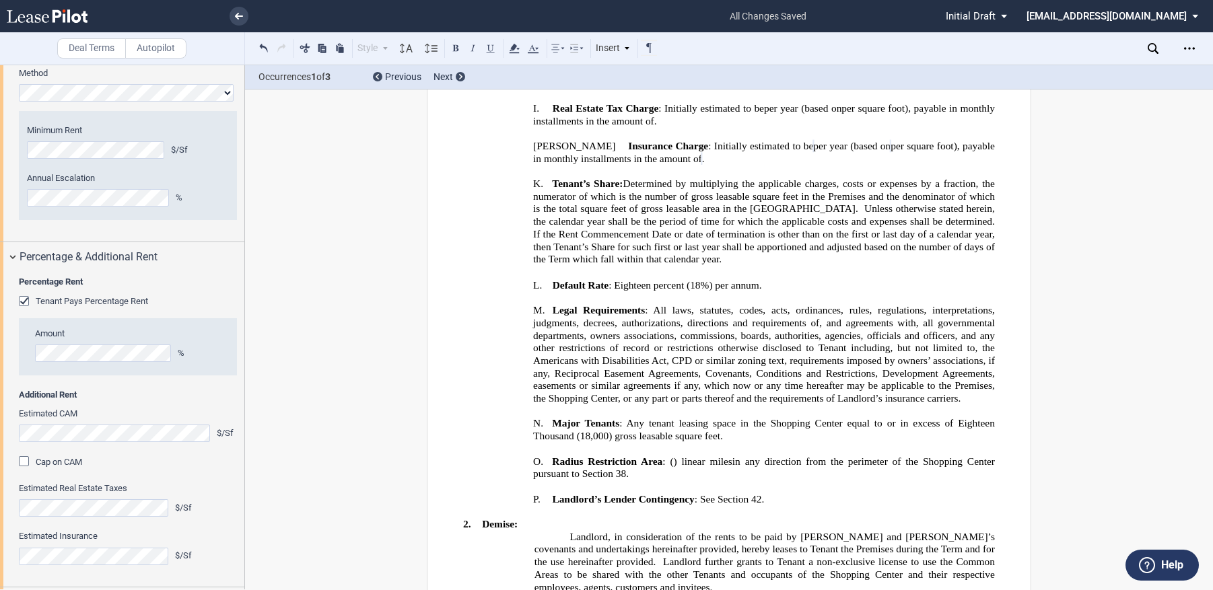
scroll to position [172, 0]
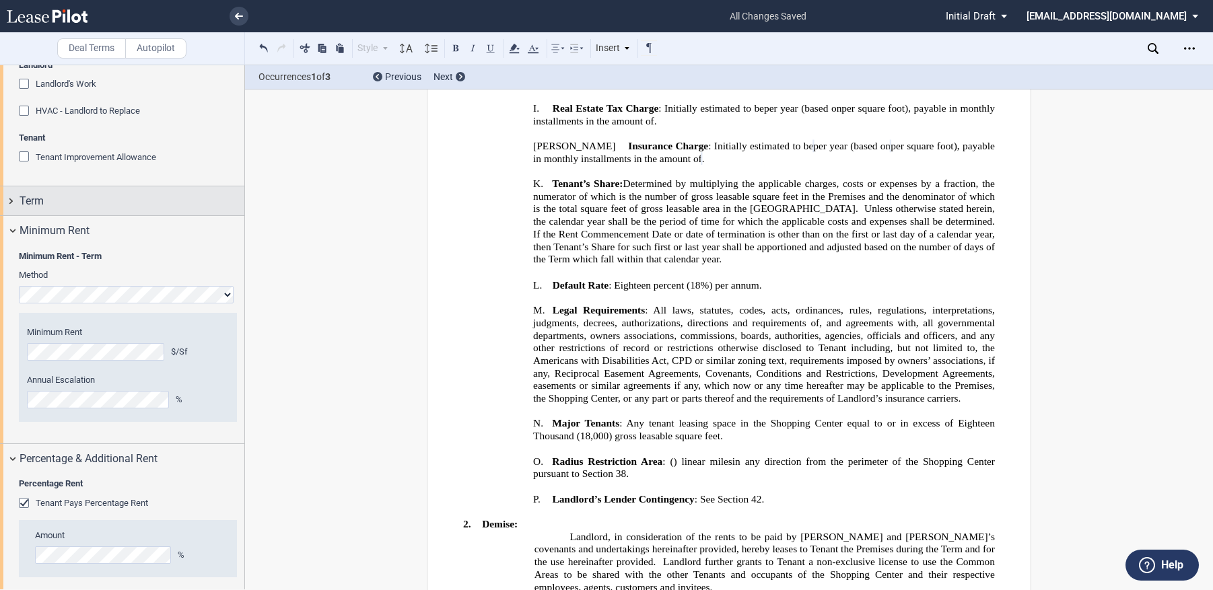
click at [32, 200] on span "Term" at bounding box center [32, 201] width 24 height 16
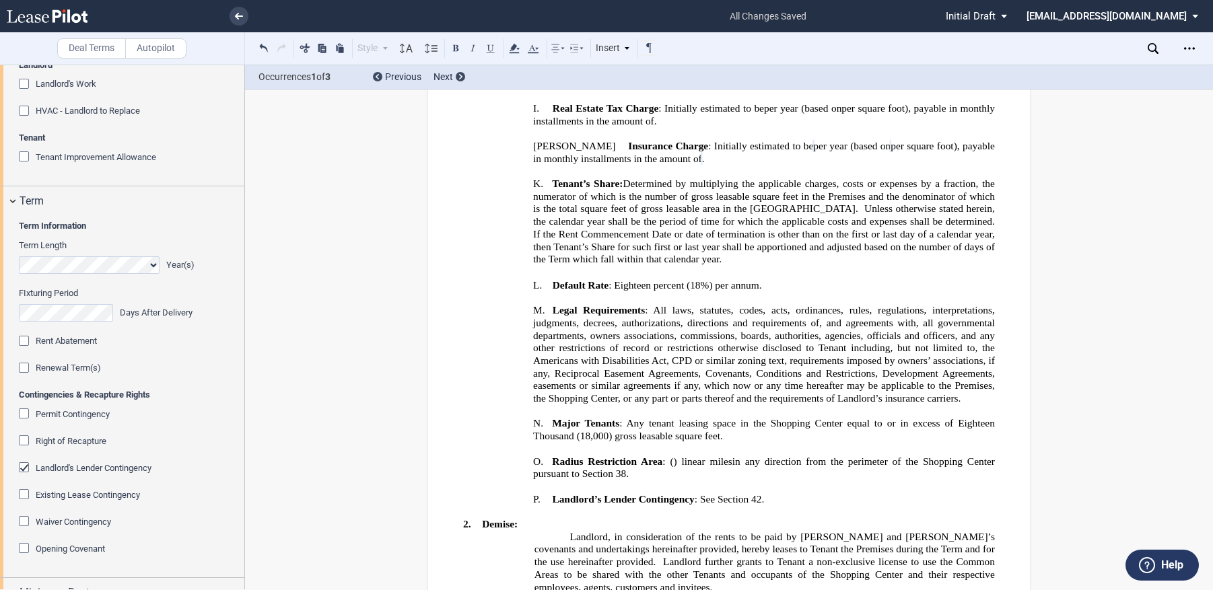
click at [24, 339] on div "Rent Abatement" at bounding box center [25, 342] width 13 height 13
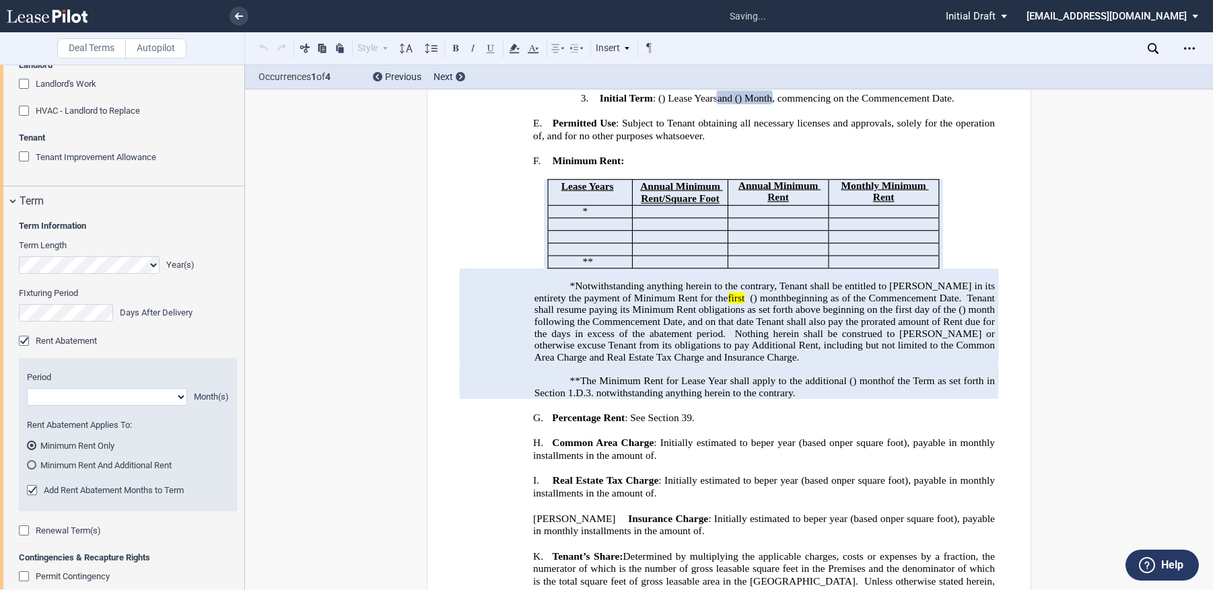
scroll to position [310, 0]
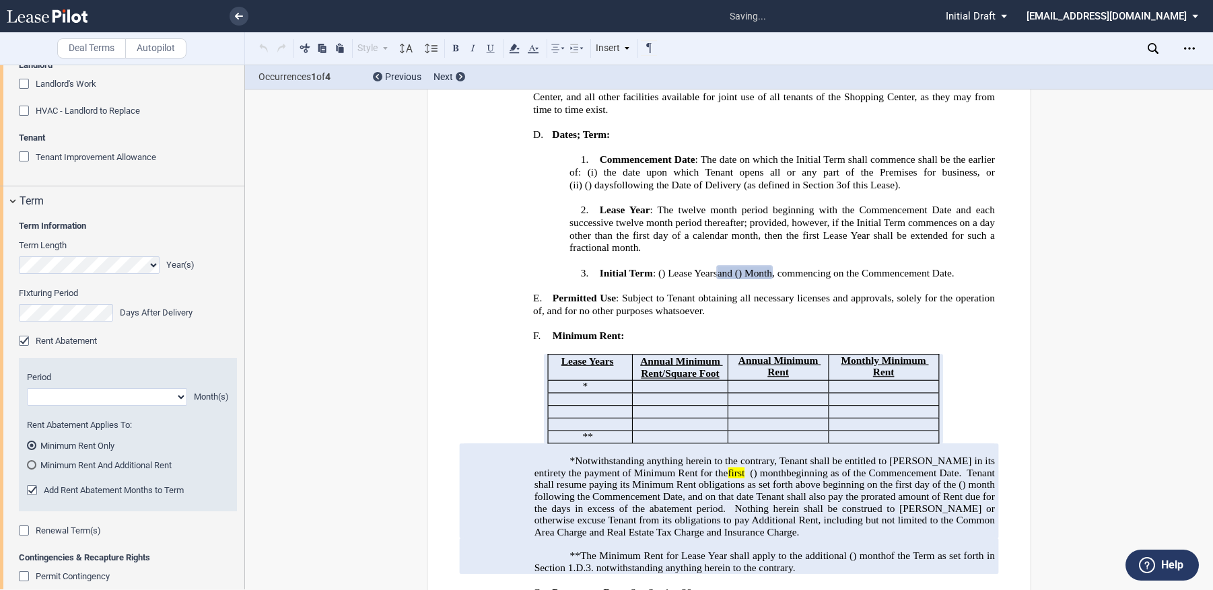
click at [175, 396] on select "1 2 3 4 5 6 7 8 9 10 11" at bounding box center [107, 397] width 160 height 18
select select "number:4"
click at [27, 388] on select "1 2 3 4 5 6 7 8 9 10 11" at bounding box center [107, 397] width 160 height 18
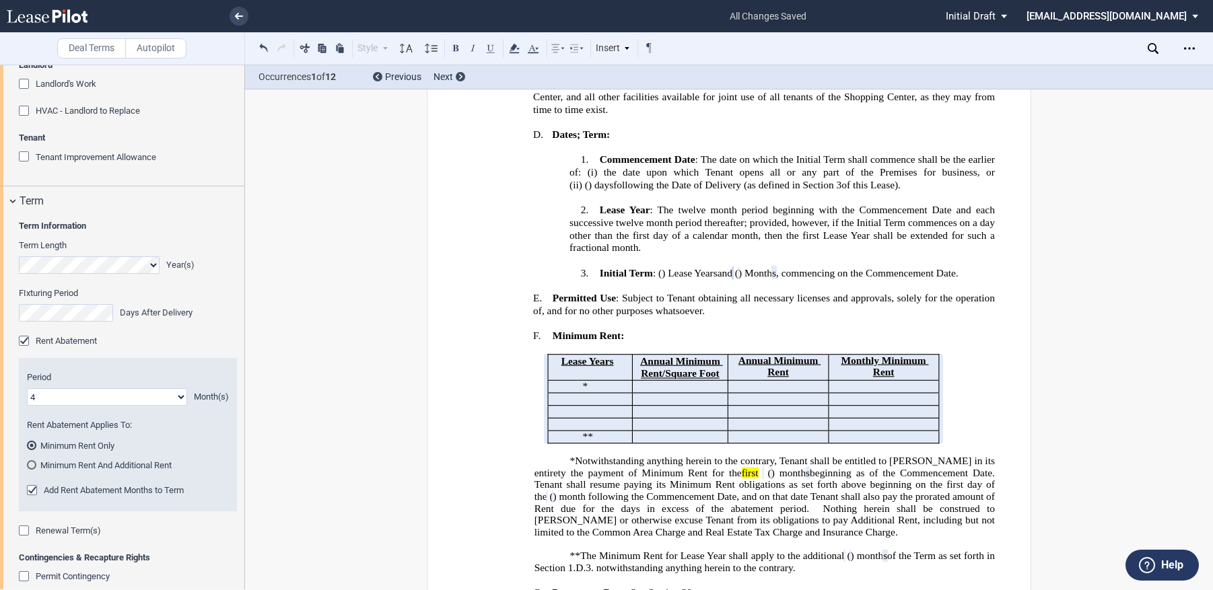
click at [32, 491] on div "Add Rent Abatement Months to Term" at bounding box center [33, 491] width 13 height 13
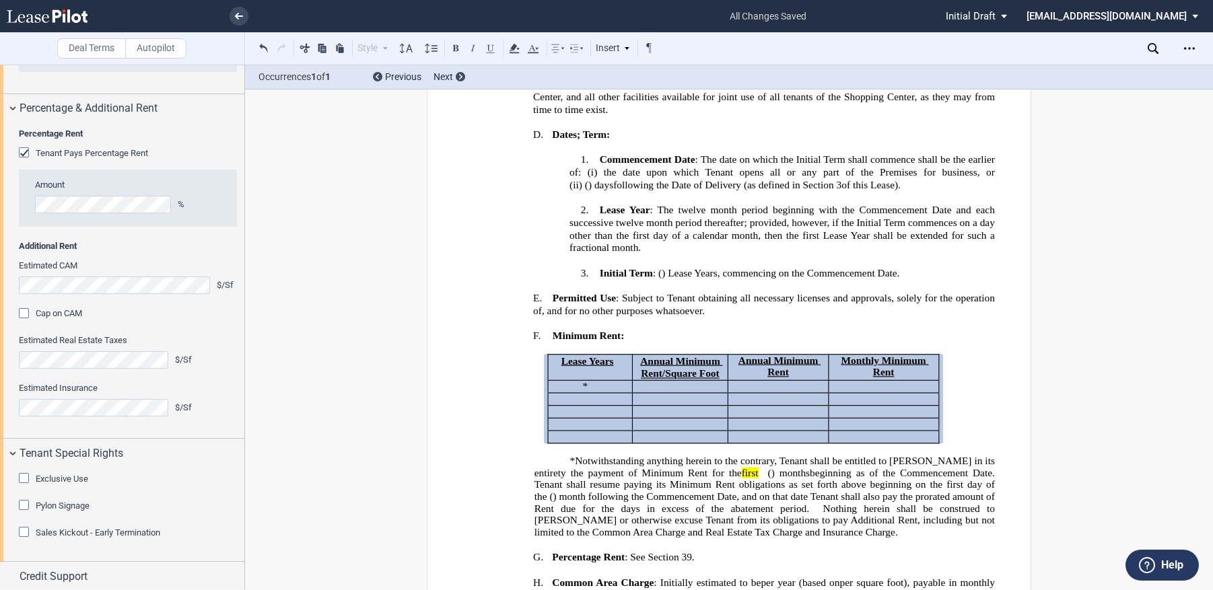
scroll to position [1079, 0]
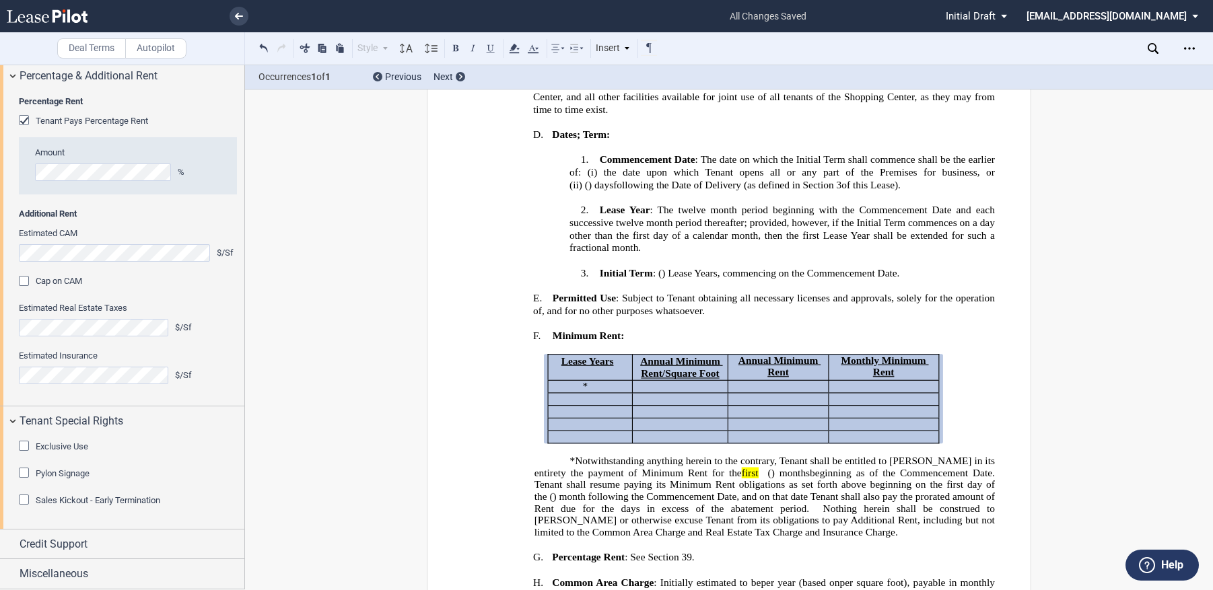
click at [8, 421] on div "Tenant Special Rights" at bounding box center [122, 421] width 244 height 29
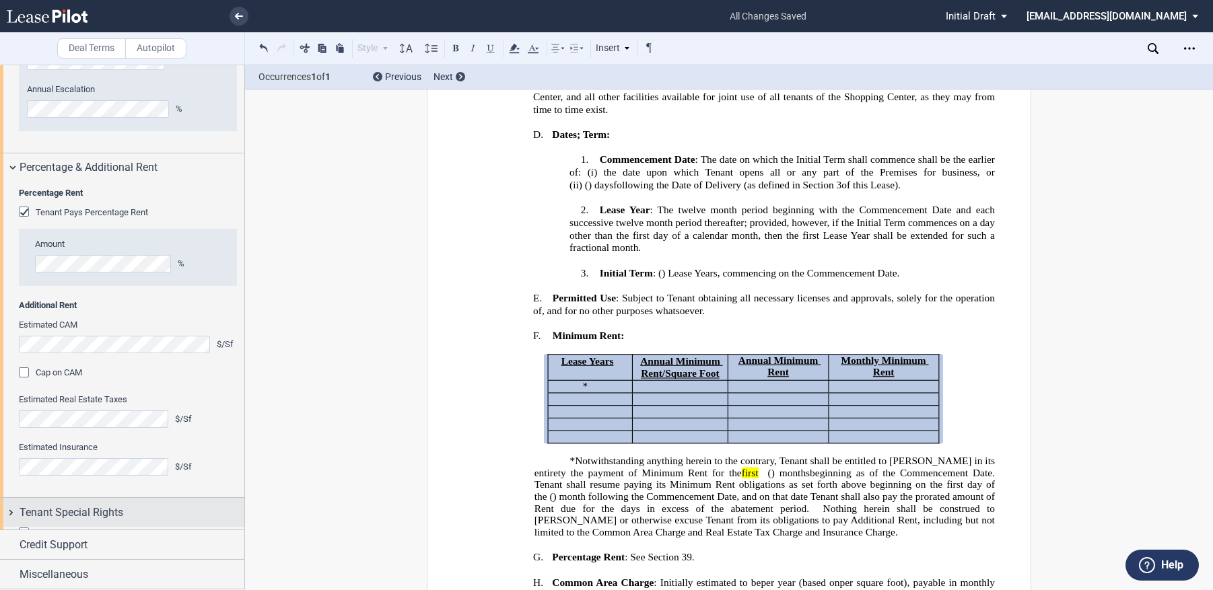
scroll to position [985, 0]
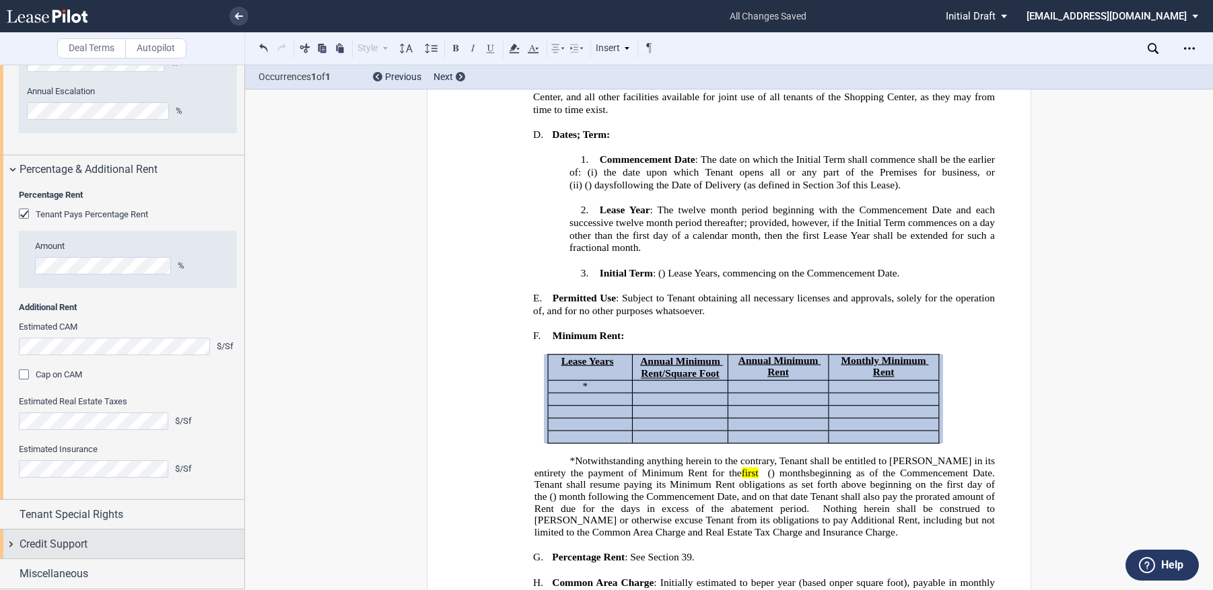
click at [77, 549] on span "Credit Support" at bounding box center [54, 544] width 68 height 16
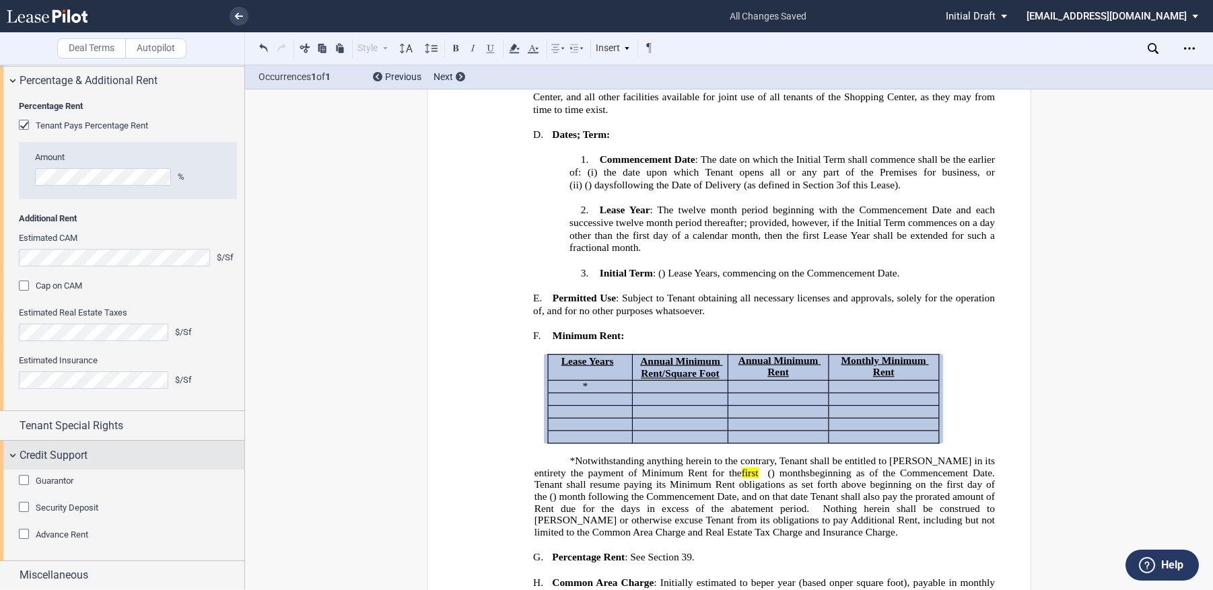
scroll to position [1079, 0]
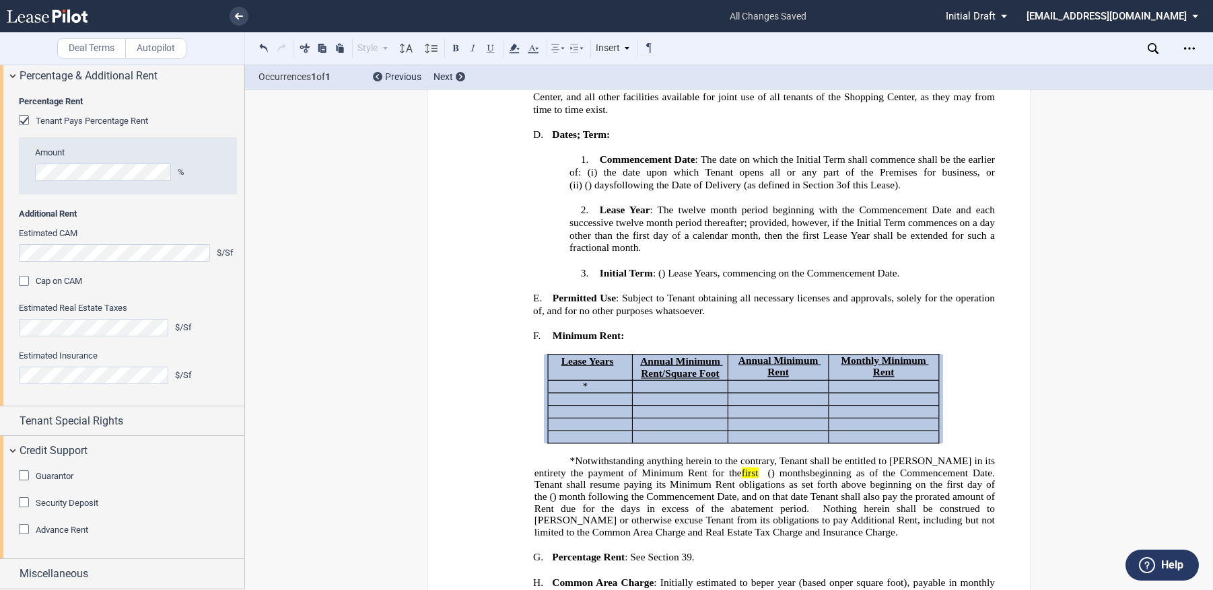
click at [24, 475] on div "Guarantor" at bounding box center [25, 477] width 13 height 13
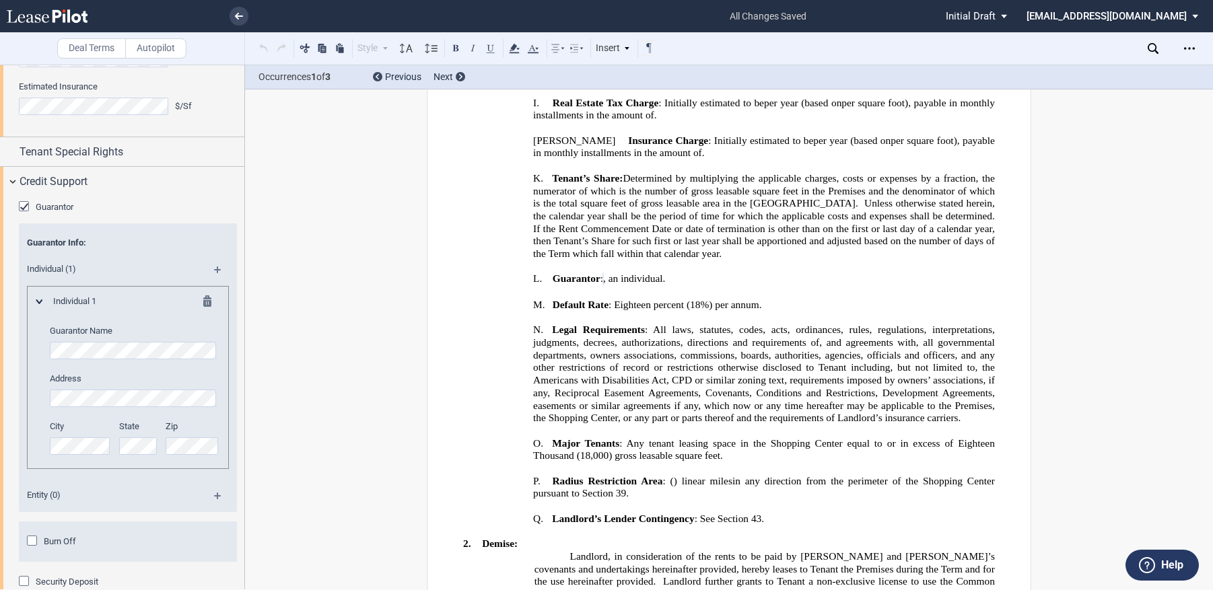
scroll to position [1416, 0]
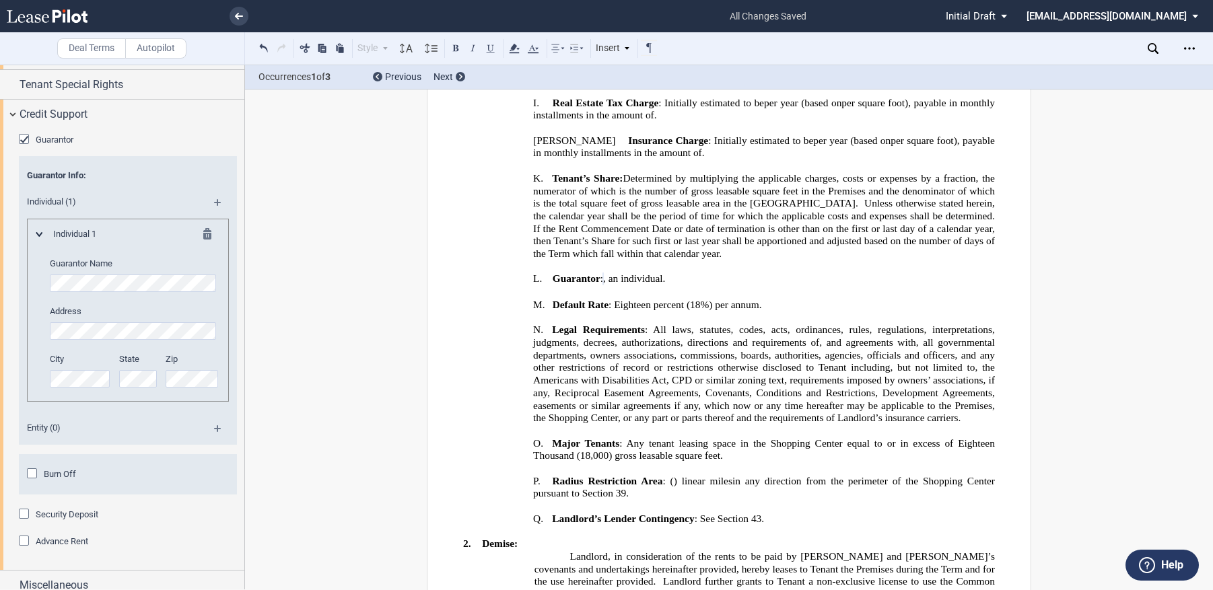
click at [27, 517] on div "Security Deposit" at bounding box center [25, 515] width 13 height 13
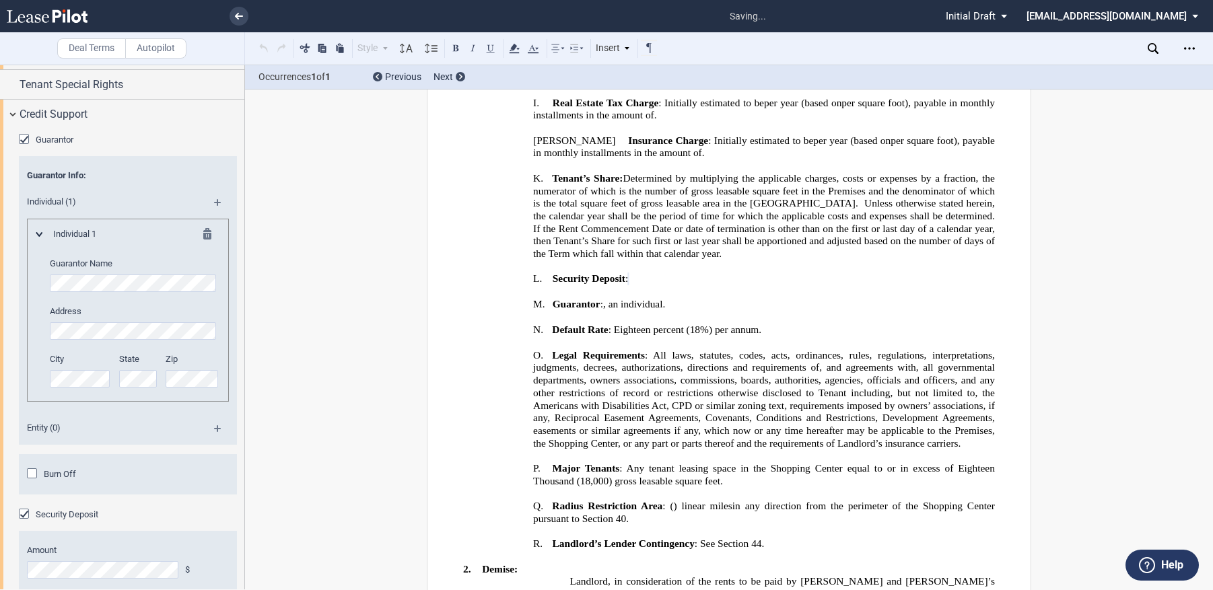
scroll to position [1498, 0]
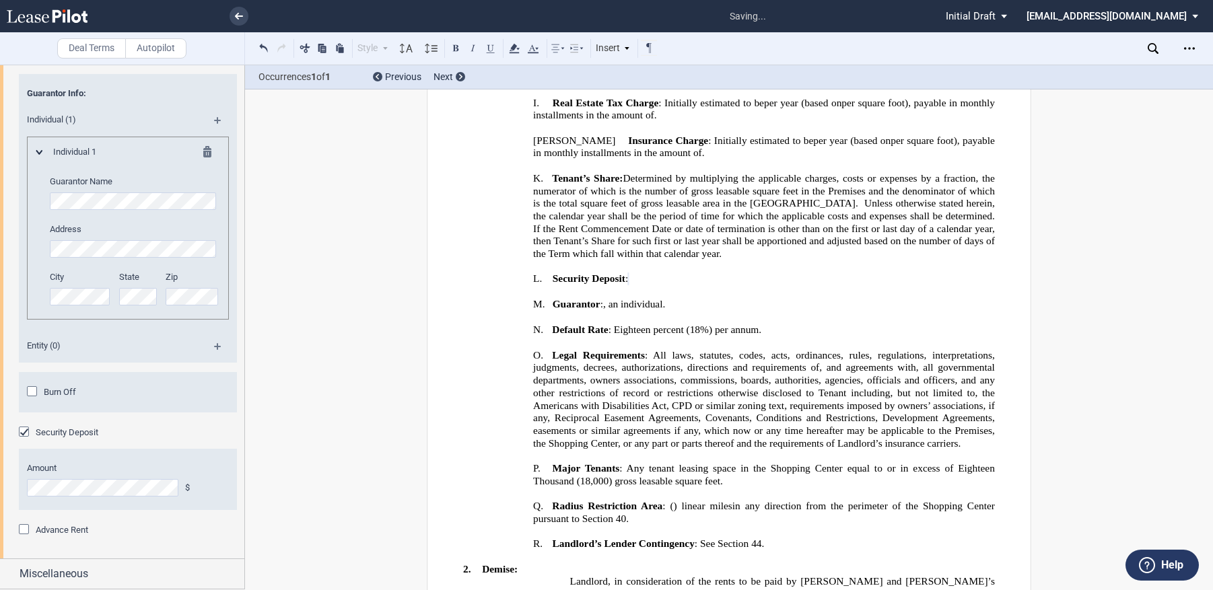
click at [26, 530] on div "Advance Rent" at bounding box center [25, 530] width 13 height 13
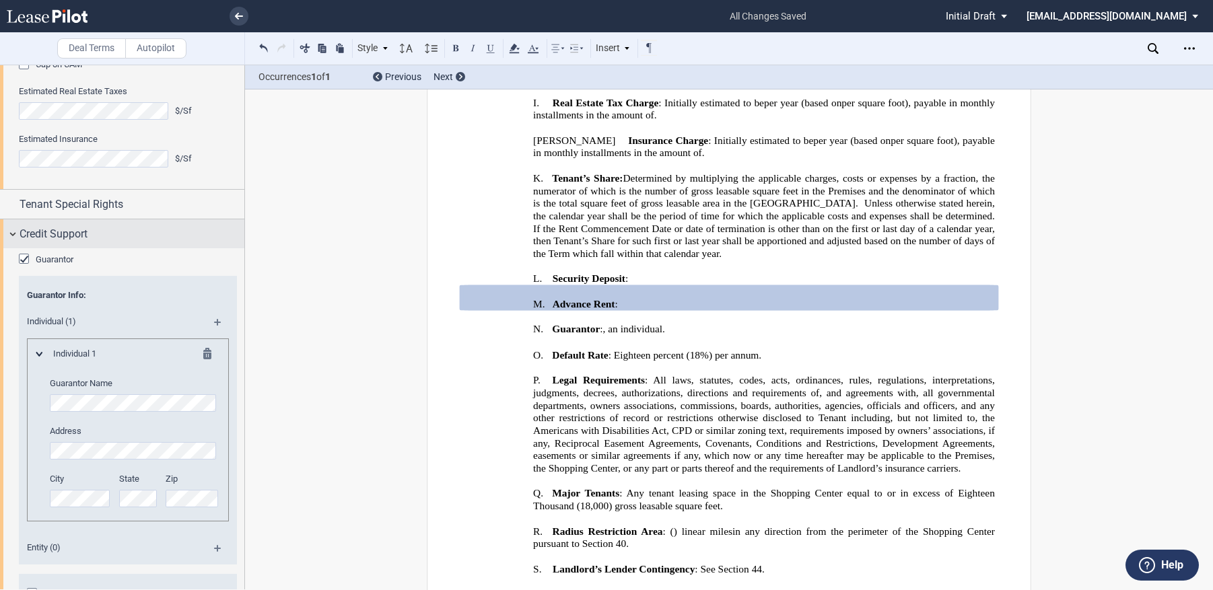
click at [13, 232] on div "Credit Support" at bounding box center [122, 233] width 244 height 29
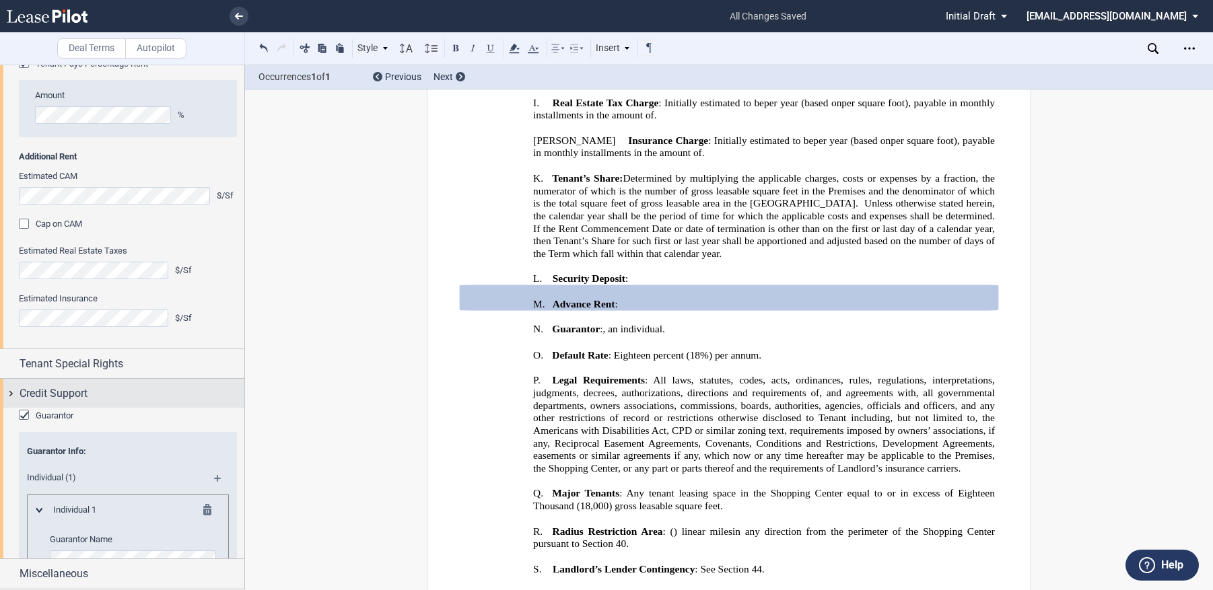
scroll to position [985, 0]
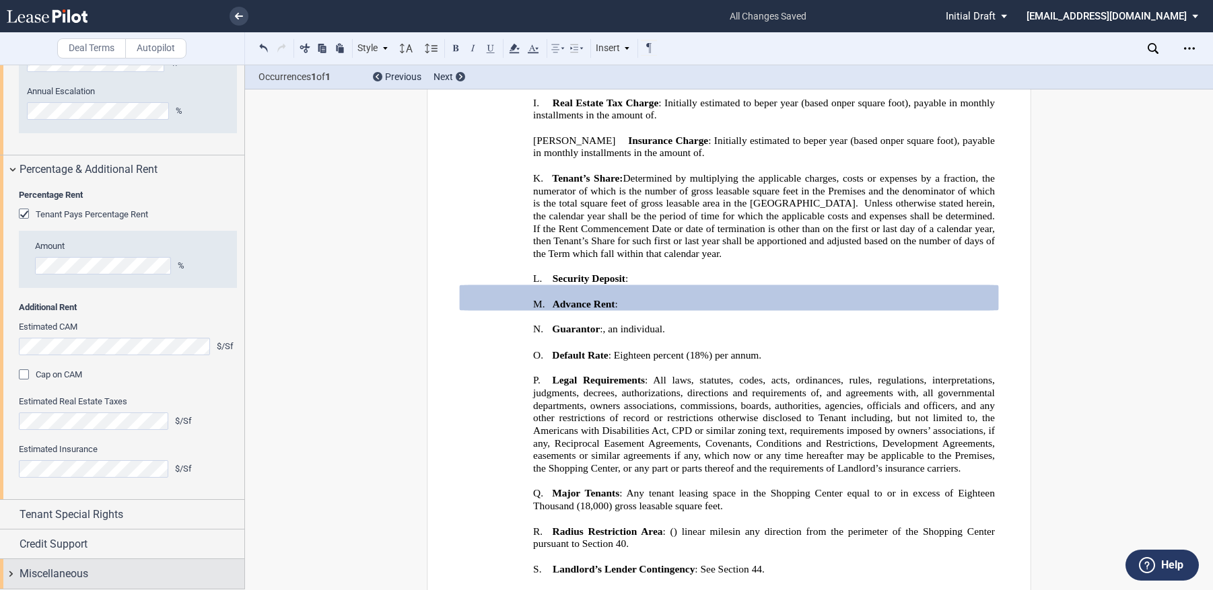
click at [63, 572] on span "Miscellaneous" at bounding box center [54, 574] width 69 height 16
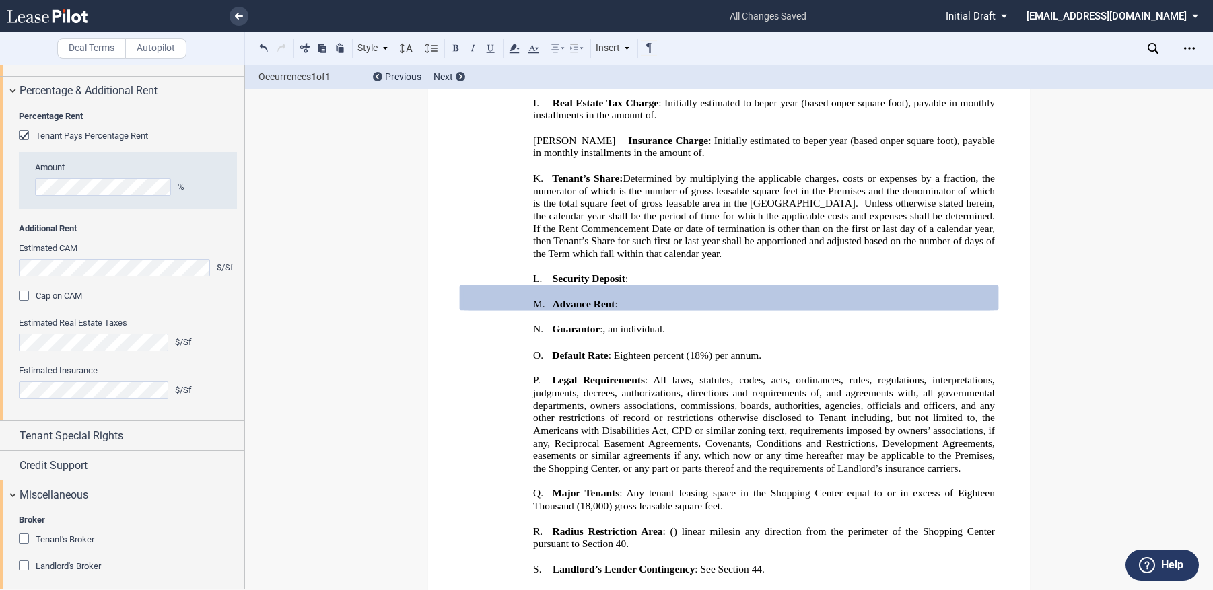
scroll to position [1071, 0]
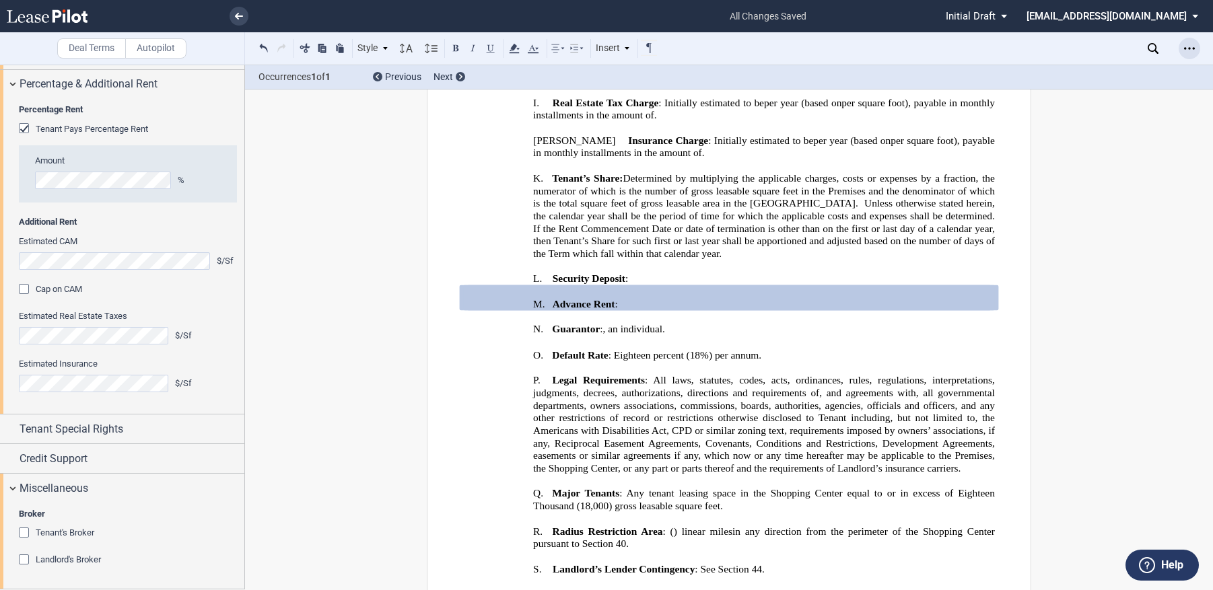
click at [1192, 50] on icon "Open Lease options menu" at bounding box center [1189, 48] width 11 height 11
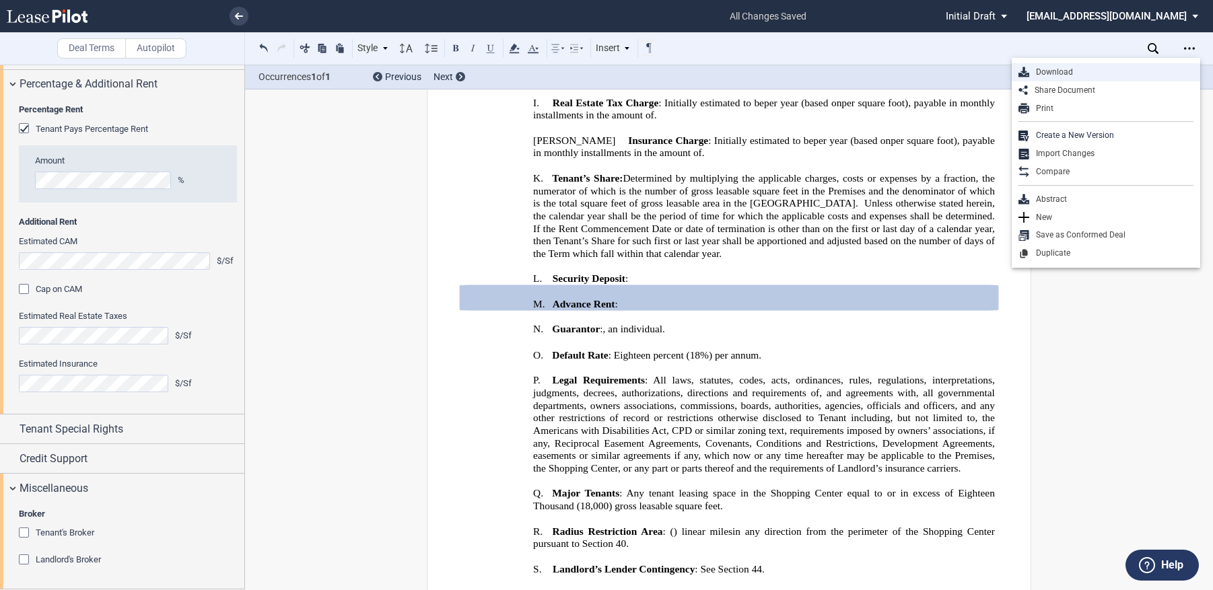
click at [1069, 71] on div "Download" at bounding box center [1111, 72] width 164 height 11
